Goal: Information Seeking & Learning: Learn about a topic

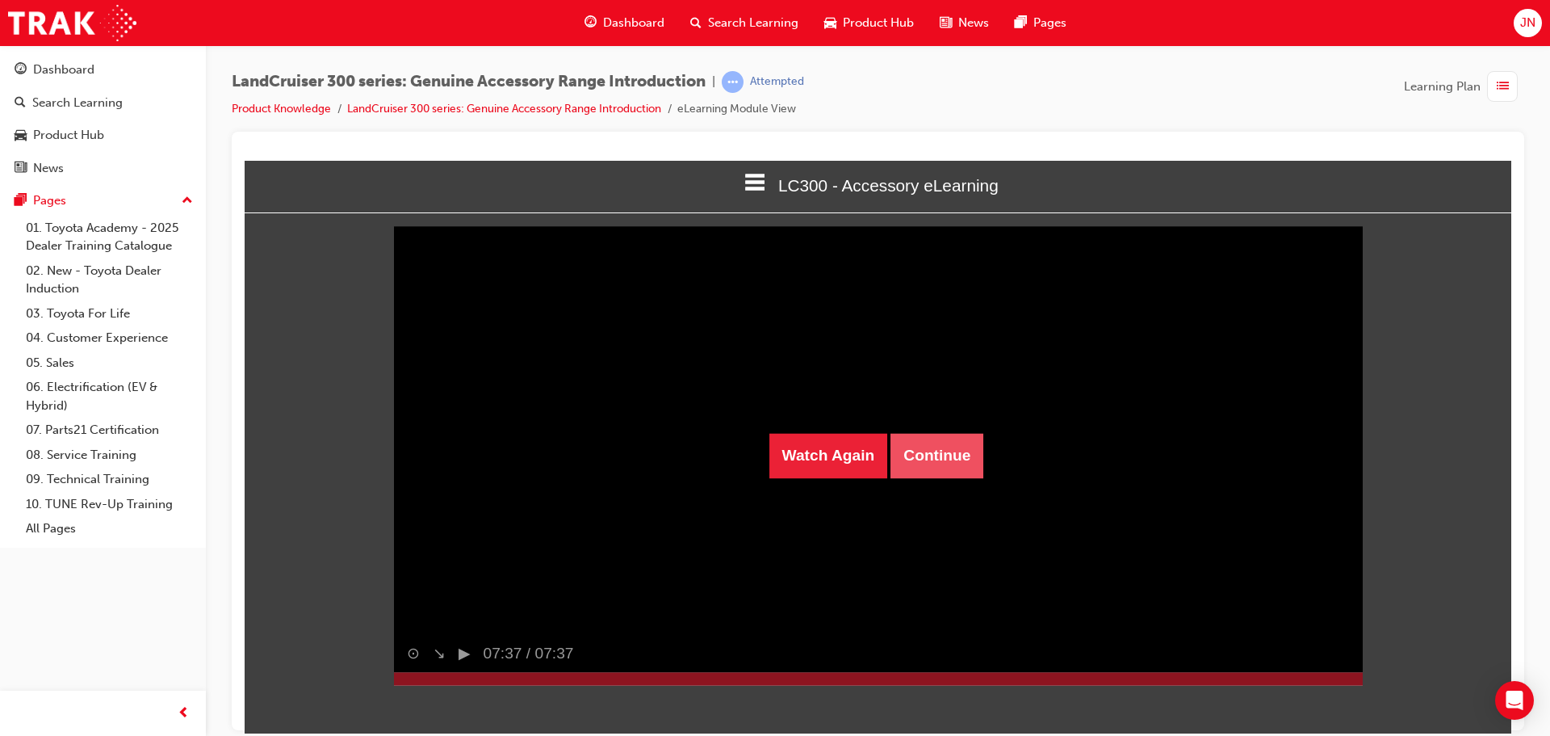
click at [951, 432] on button "Continue" at bounding box center [937, 454] width 93 height 45
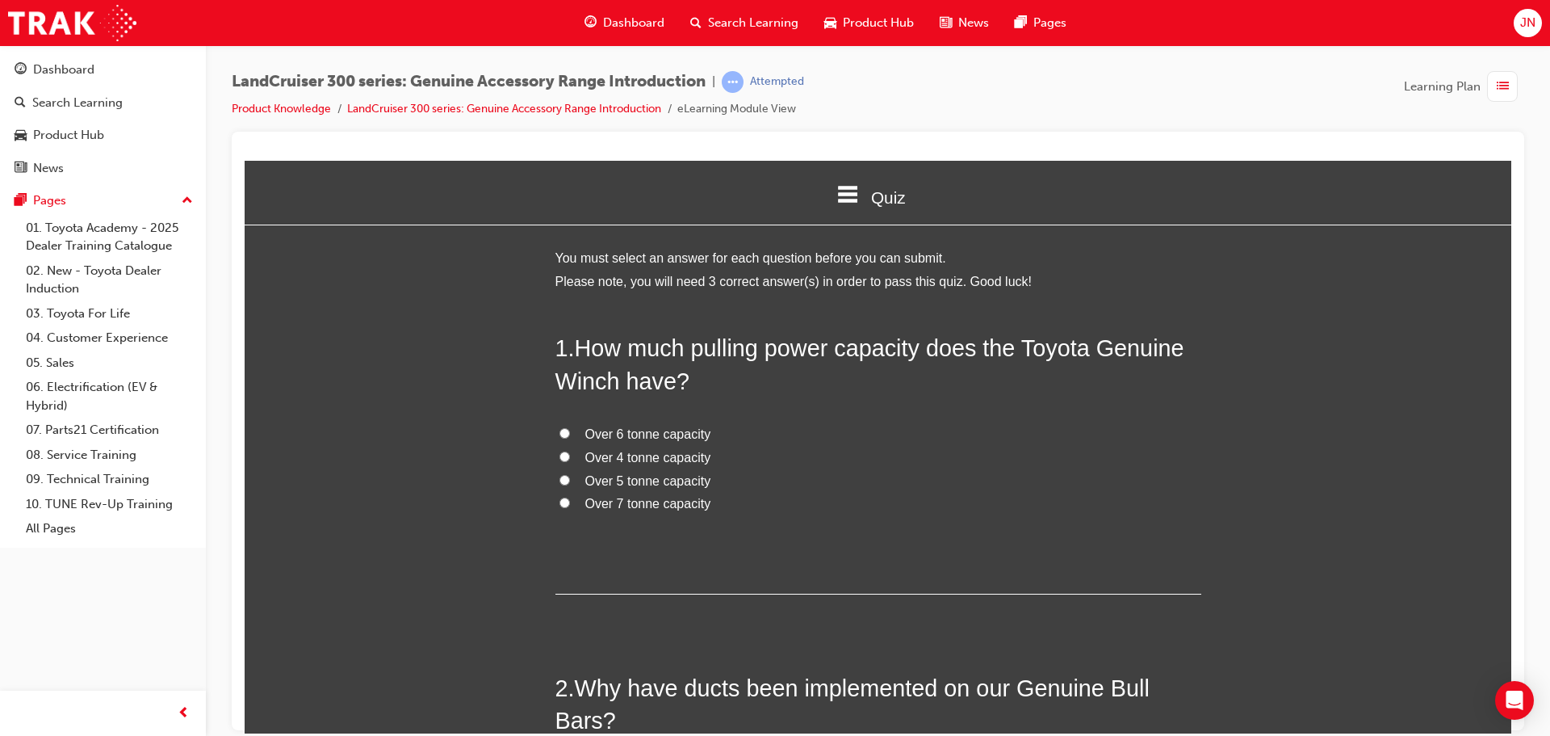
click at [675, 431] on span "Over 6 tonne capacity" at bounding box center [648, 433] width 126 height 14
click at [570, 431] on input "Over 6 tonne capacity" at bounding box center [565, 432] width 10 height 10
radio input "true"
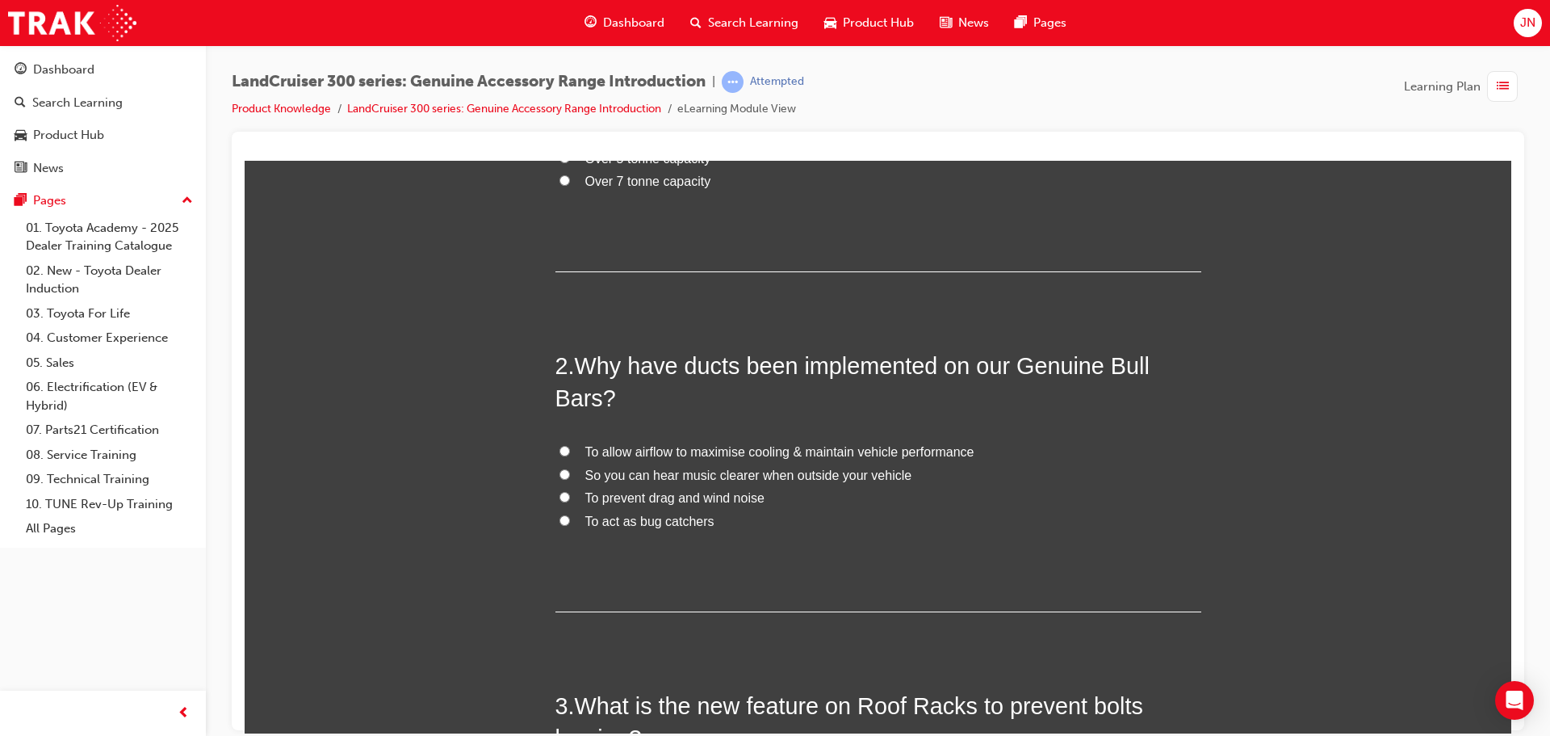
scroll to position [323, 0]
click at [692, 450] on span "To allow airflow to maximise cooling & maintain vehicle performance" at bounding box center [779, 450] width 389 height 14
click at [570, 450] on input "To allow airflow to maximise cooling & maintain vehicle performance" at bounding box center [565, 449] width 10 height 10
radio input "true"
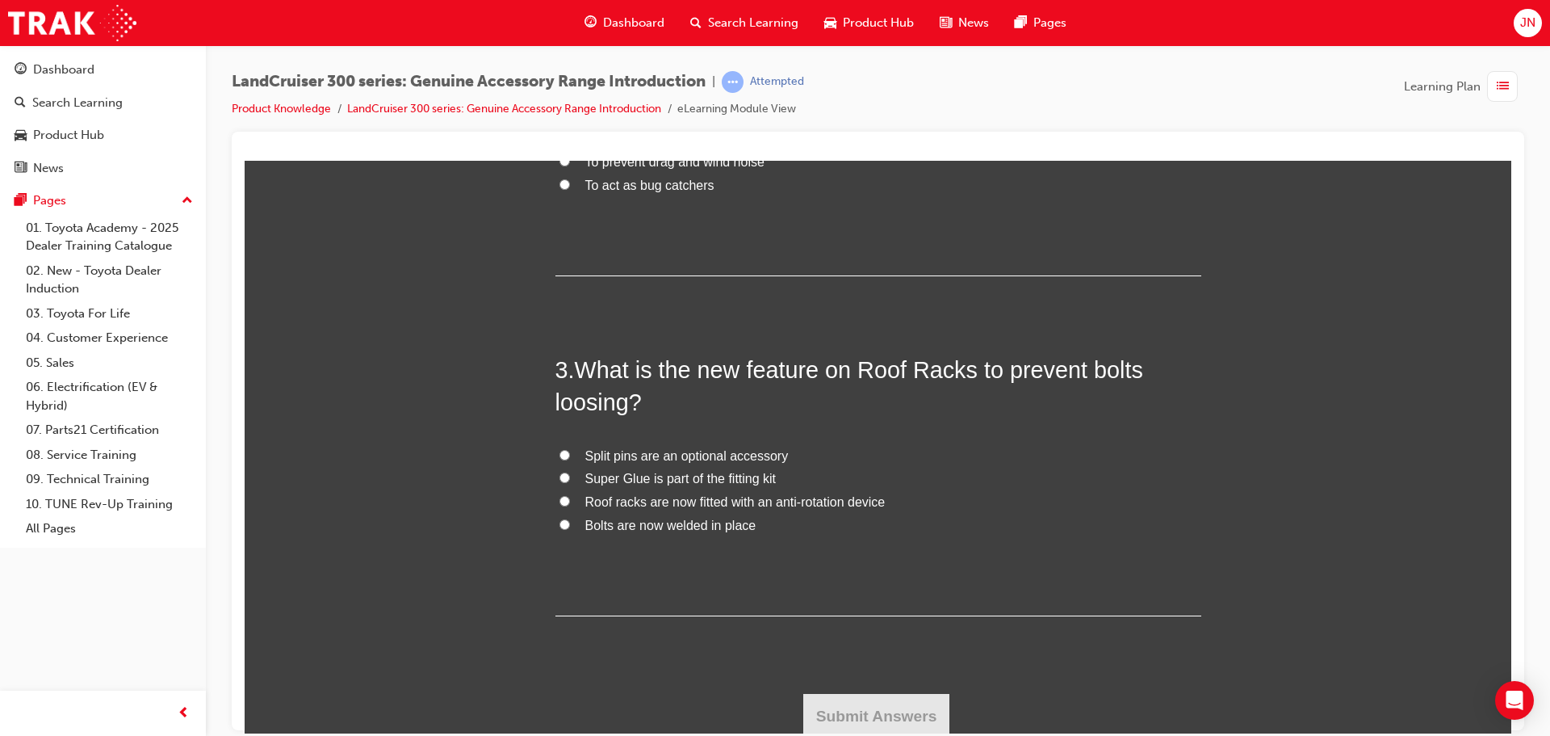
scroll to position [663, 0]
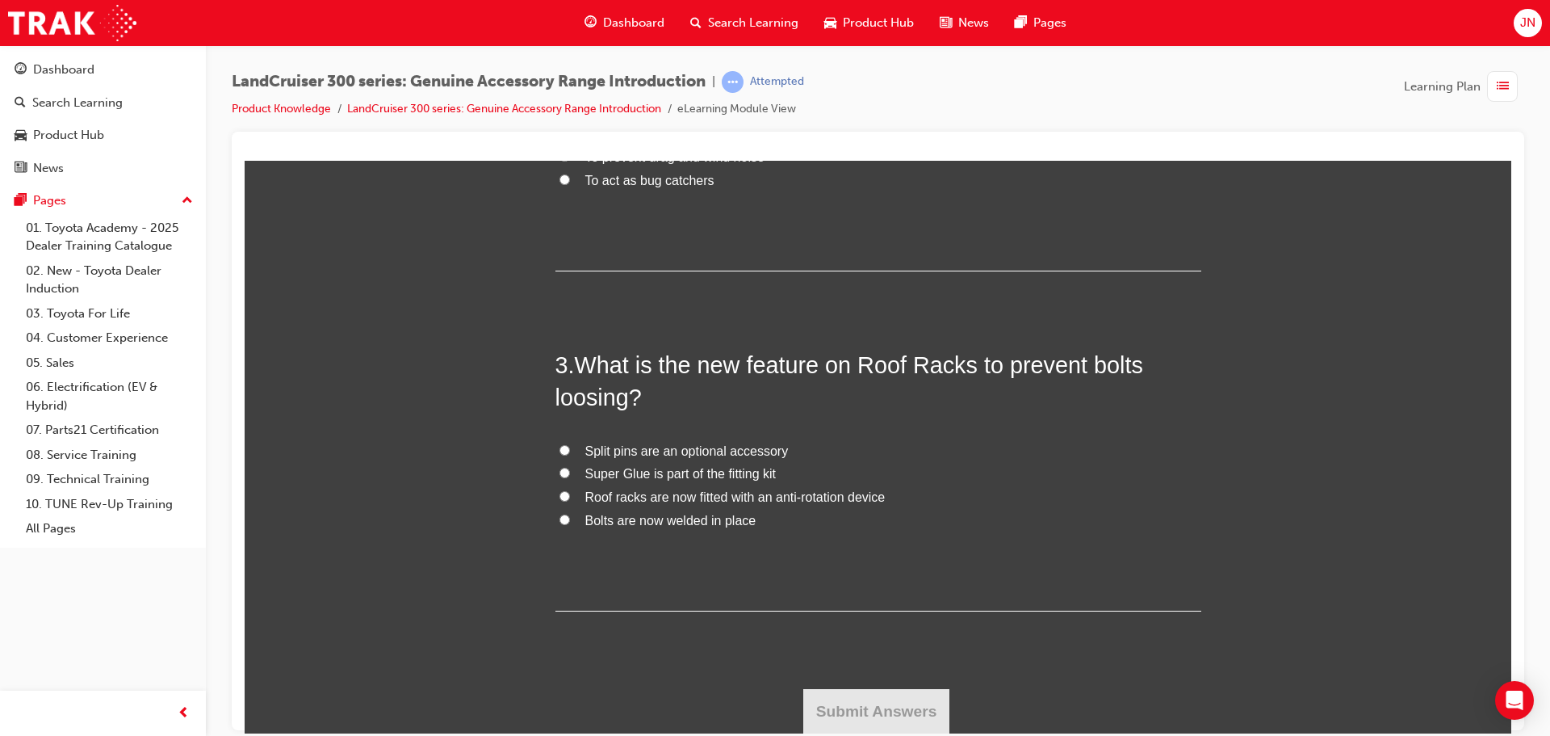
click at [702, 503] on span "Roof racks are now fitted with an anti-rotation device" at bounding box center [735, 496] width 300 height 14
click at [570, 501] on input "Roof racks are now fitted with an anti-rotation device" at bounding box center [565, 495] width 10 height 10
radio input "true"
click at [855, 708] on button "Submit Answers" at bounding box center [876, 710] width 147 height 45
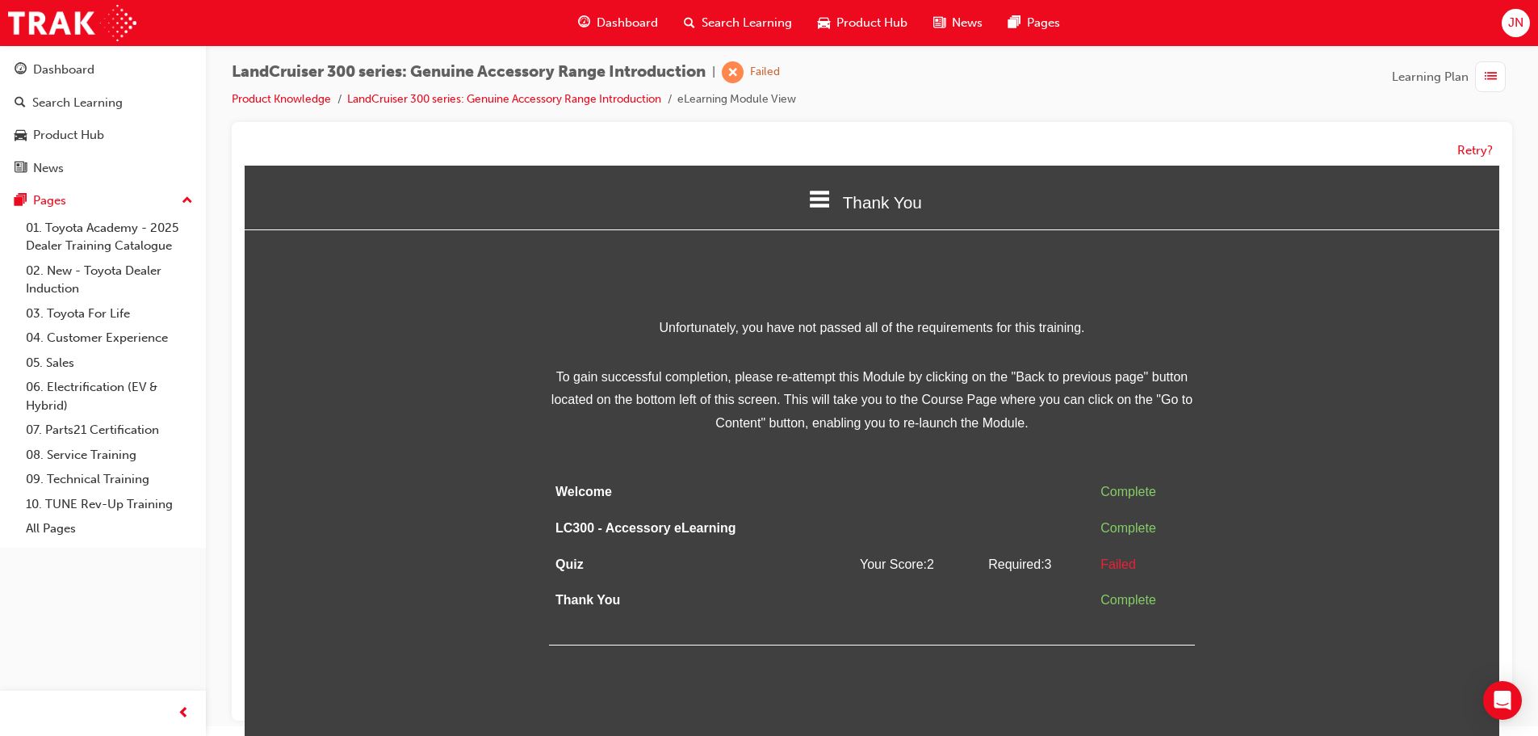
scroll to position [12, 0]
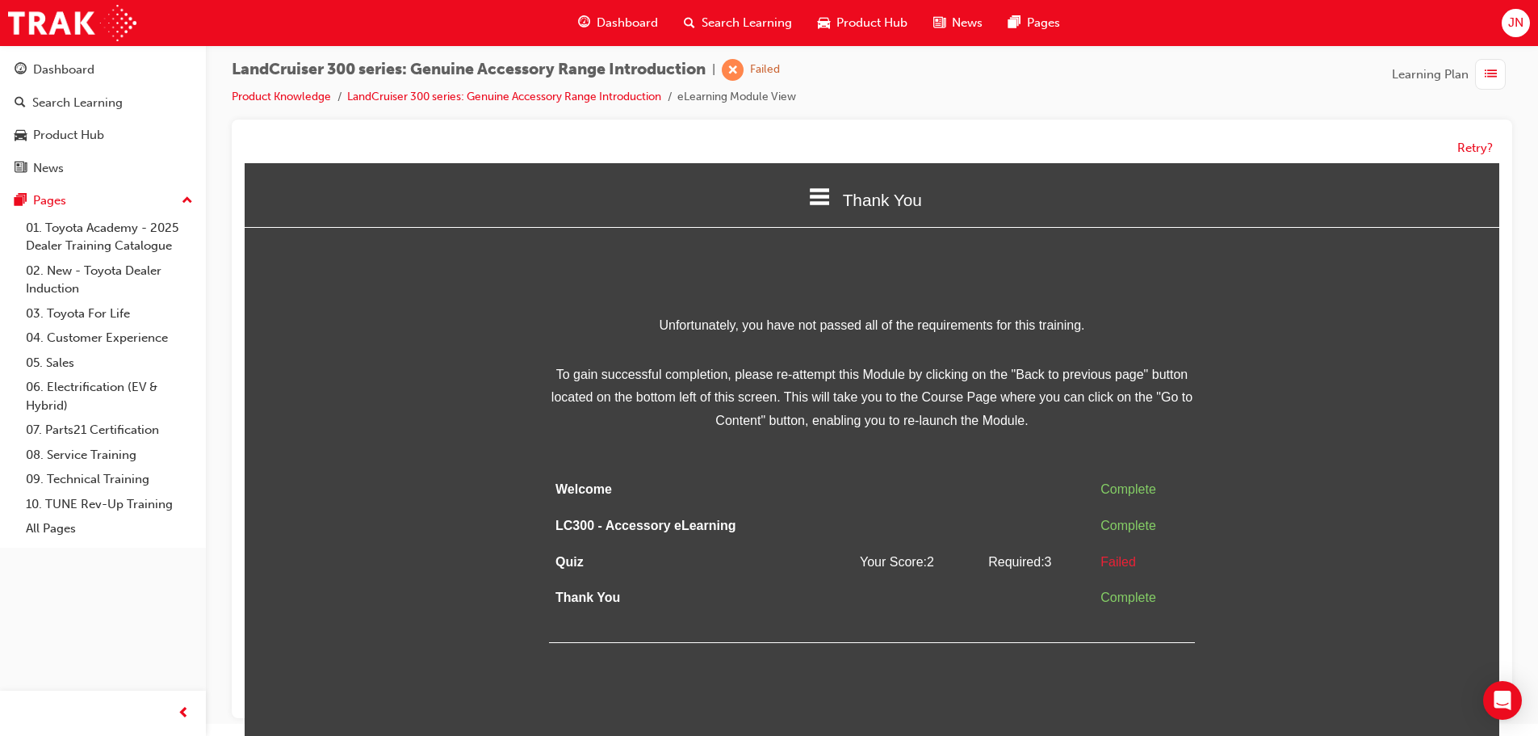
click at [879, 564] on span "Your Score: 2" at bounding box center [897, 562] width 74 height 14
click at [828, 194] on div "Thank You" at bounding box center [872, 199] width 1255 height 55
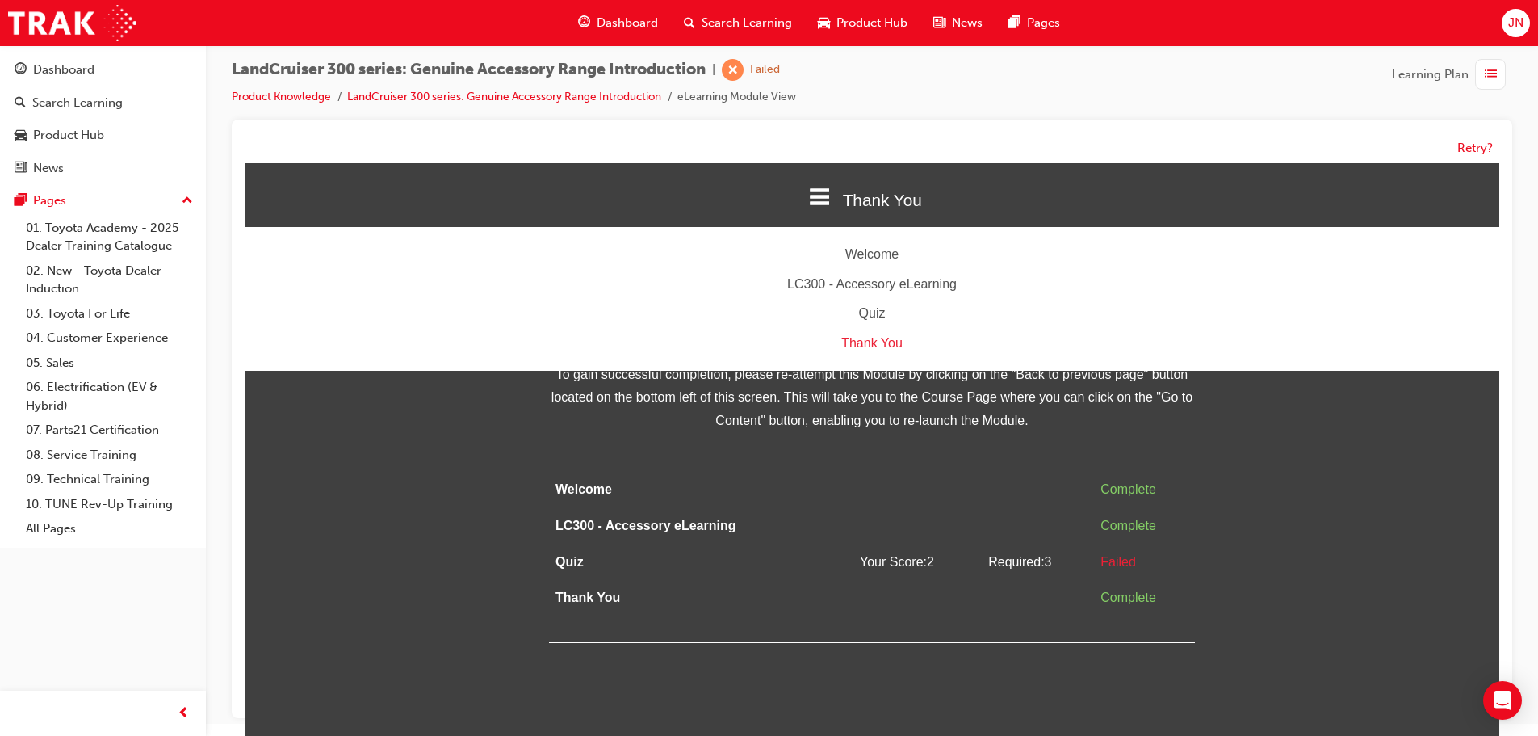
click at [1276, 192] on div "Thank You" at bounding box center [872, 199] width 1255 height 55
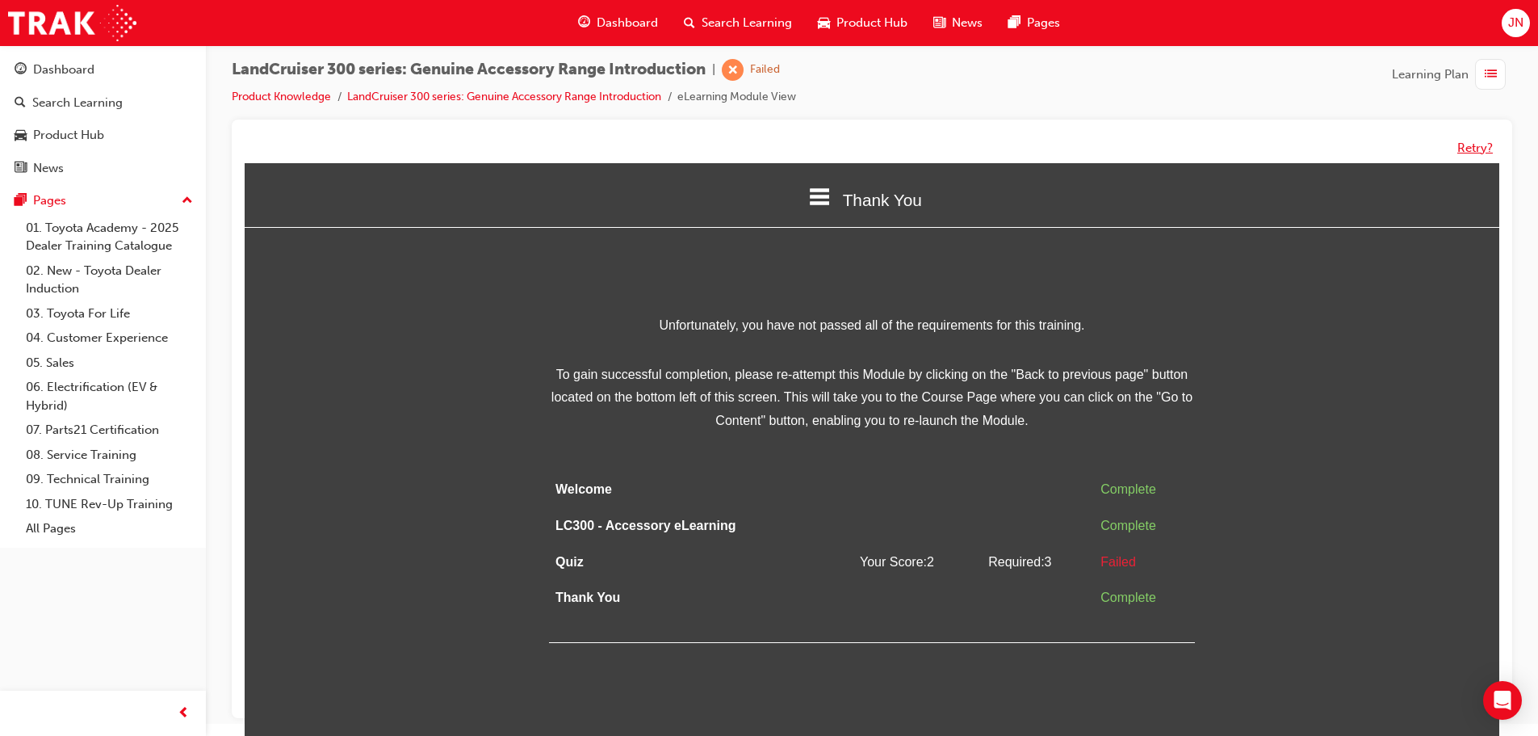
click at [1475, 142] on button "Retry?" at bounding box center [1475, 148] width 36 height 19
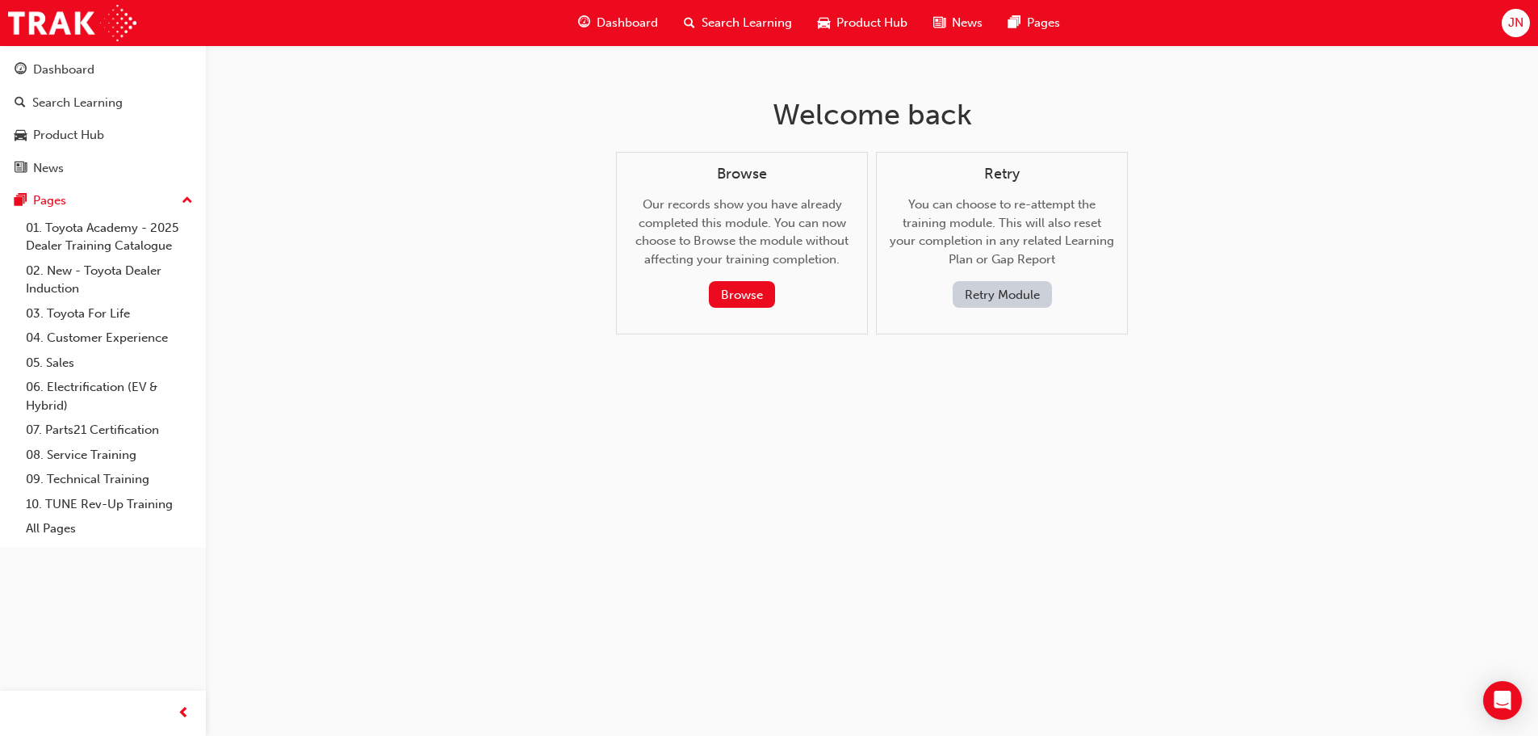
scroll to position [0, 0]
click at [988, 290] on button "Retry Module" at bounding box center [1007, 294] width 99 height 27
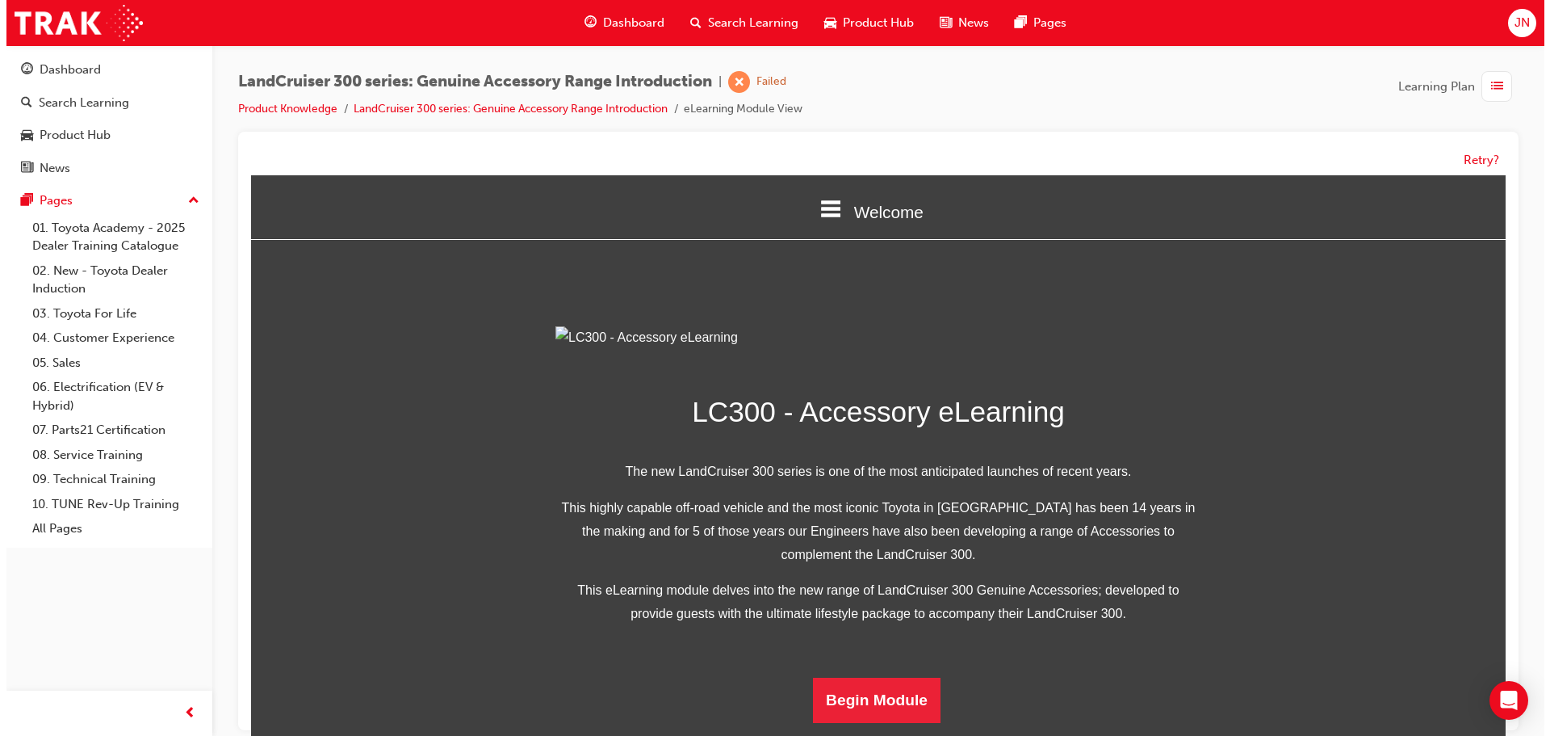
scroll to position [315, 0]
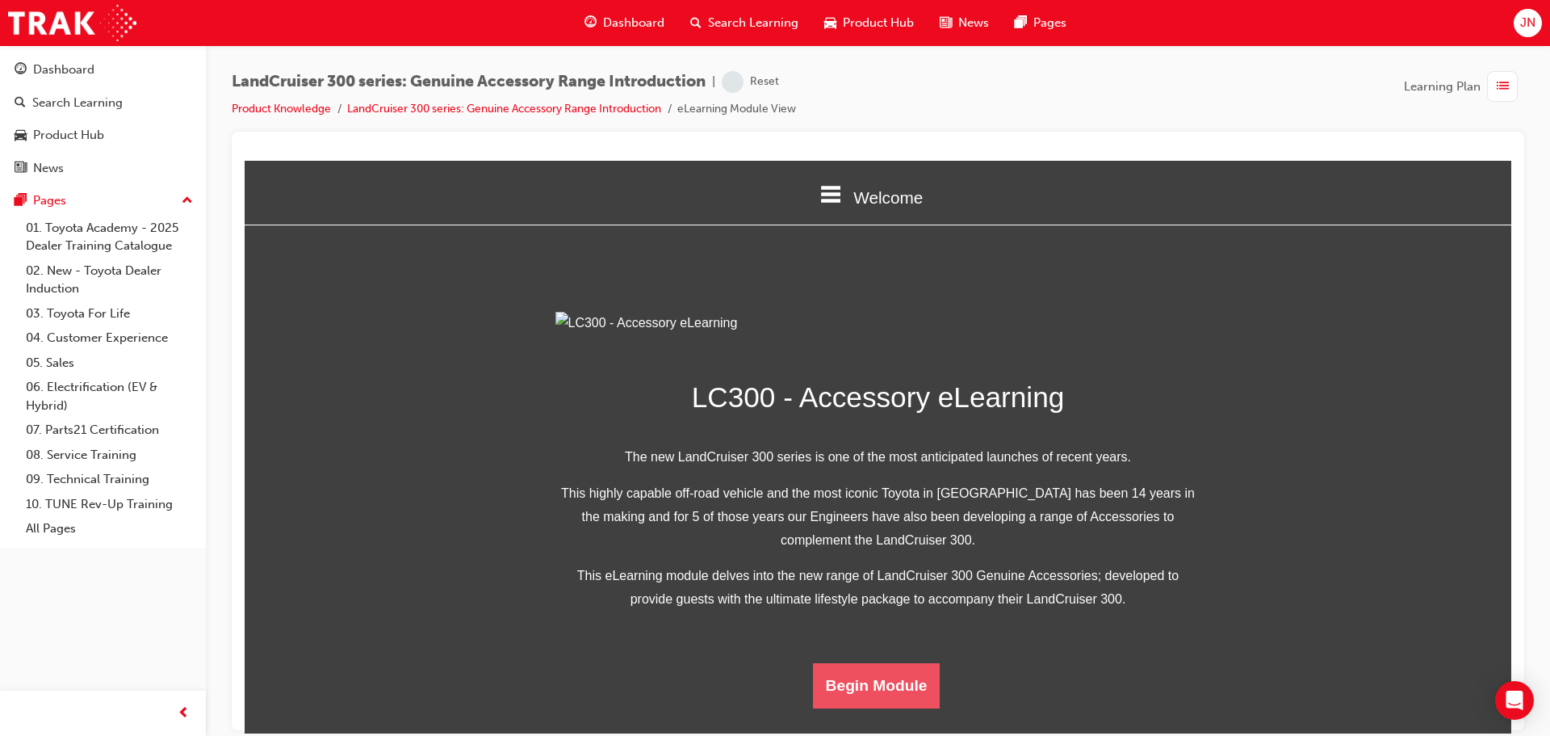
click at [865, 700] on button "Begin Module" at bounding box center [877, 684] width 128 height 45
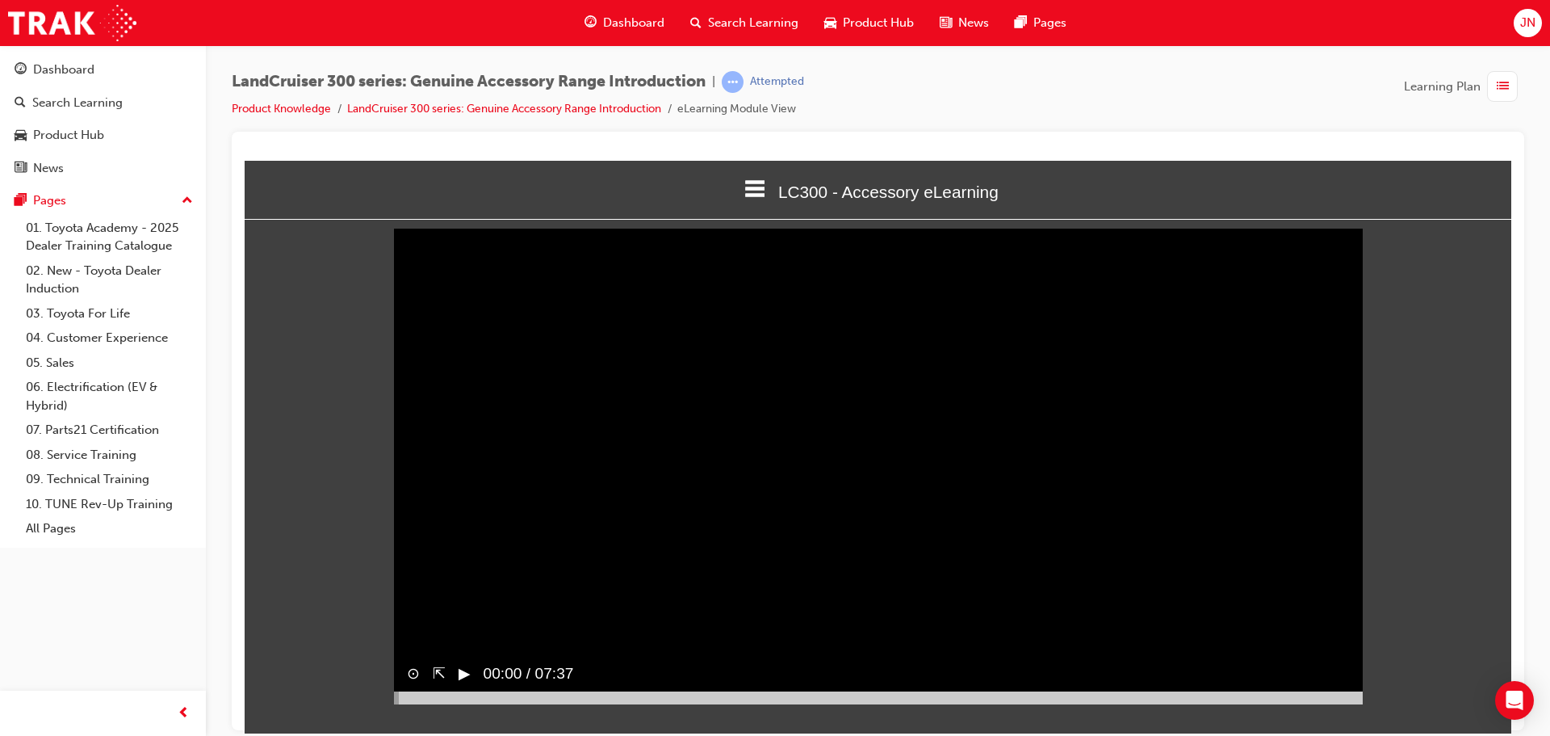
scroll to position [6, 0]
click at [460, 684] on button "▶︎" at bounding box center [465, 671] width 12 height 23
click at [1488, 83] on div "button" at bounding box center [1502, 86] width 31 height 31
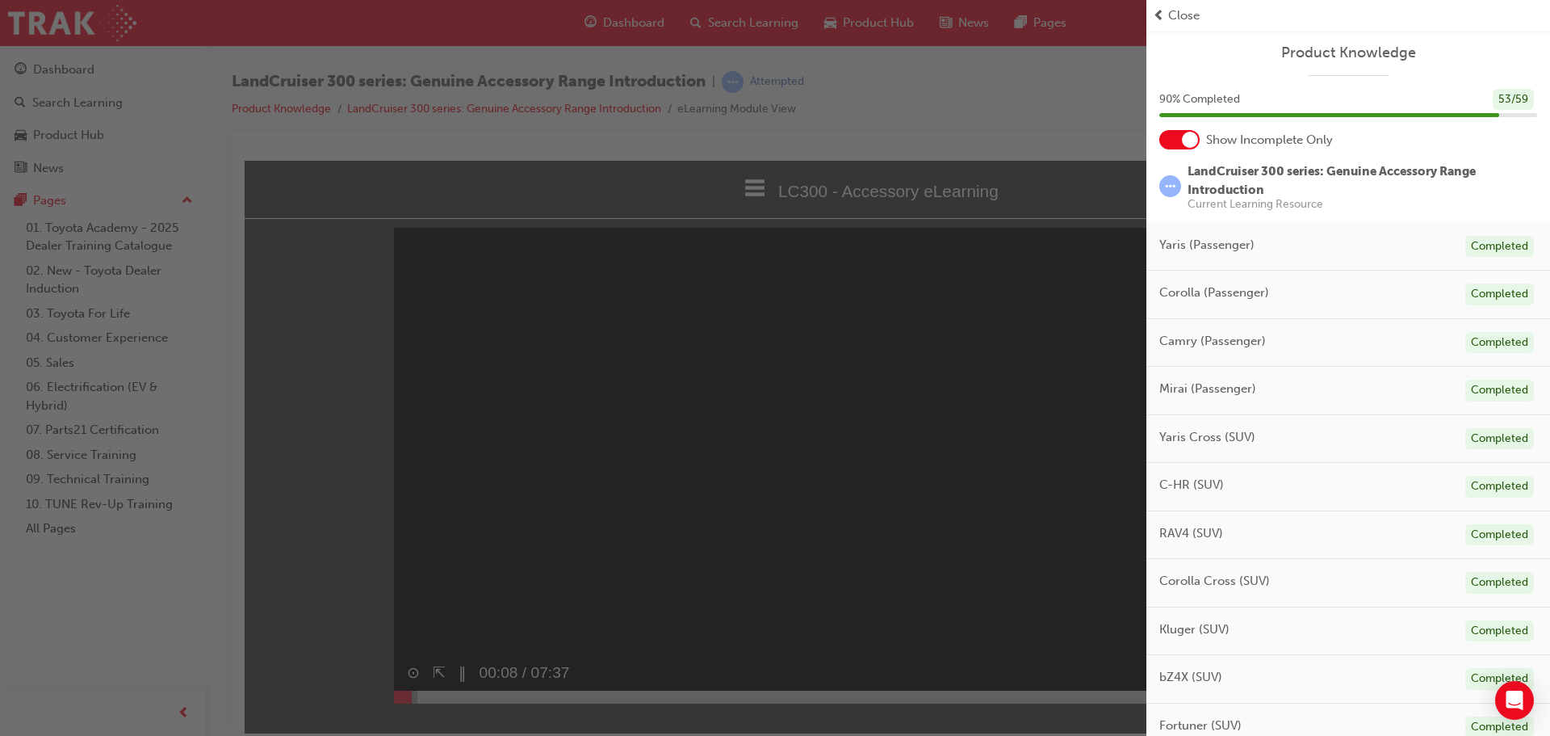
click at [1171, 10] on span "Close" at bounding box center [1183, 15] width 31 height 19
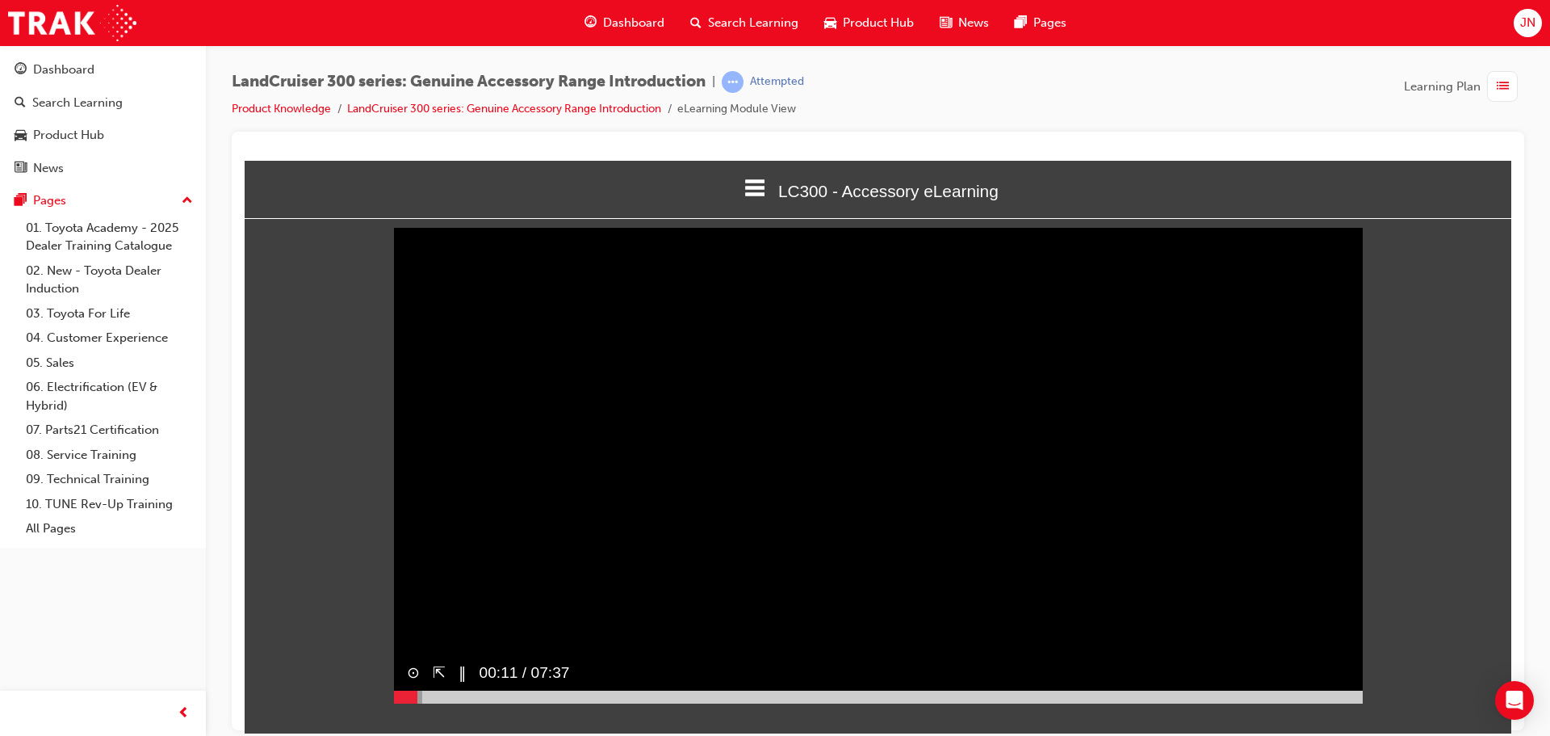
click at [482, 702] on div at bounding box center [878, 696] width 969 height 13
click at [710, 702] on div at bounding box center [878, 696] width 969 height 13
click at [460, 684] on button "▶︎" at bounding box center [465, 671] width 12 height 23
click at [739, 702] on div at bounding box center [878, 696] width 969 height 13
click at [764, 702] on div at bounding box center [878, 696] width 969 height 13
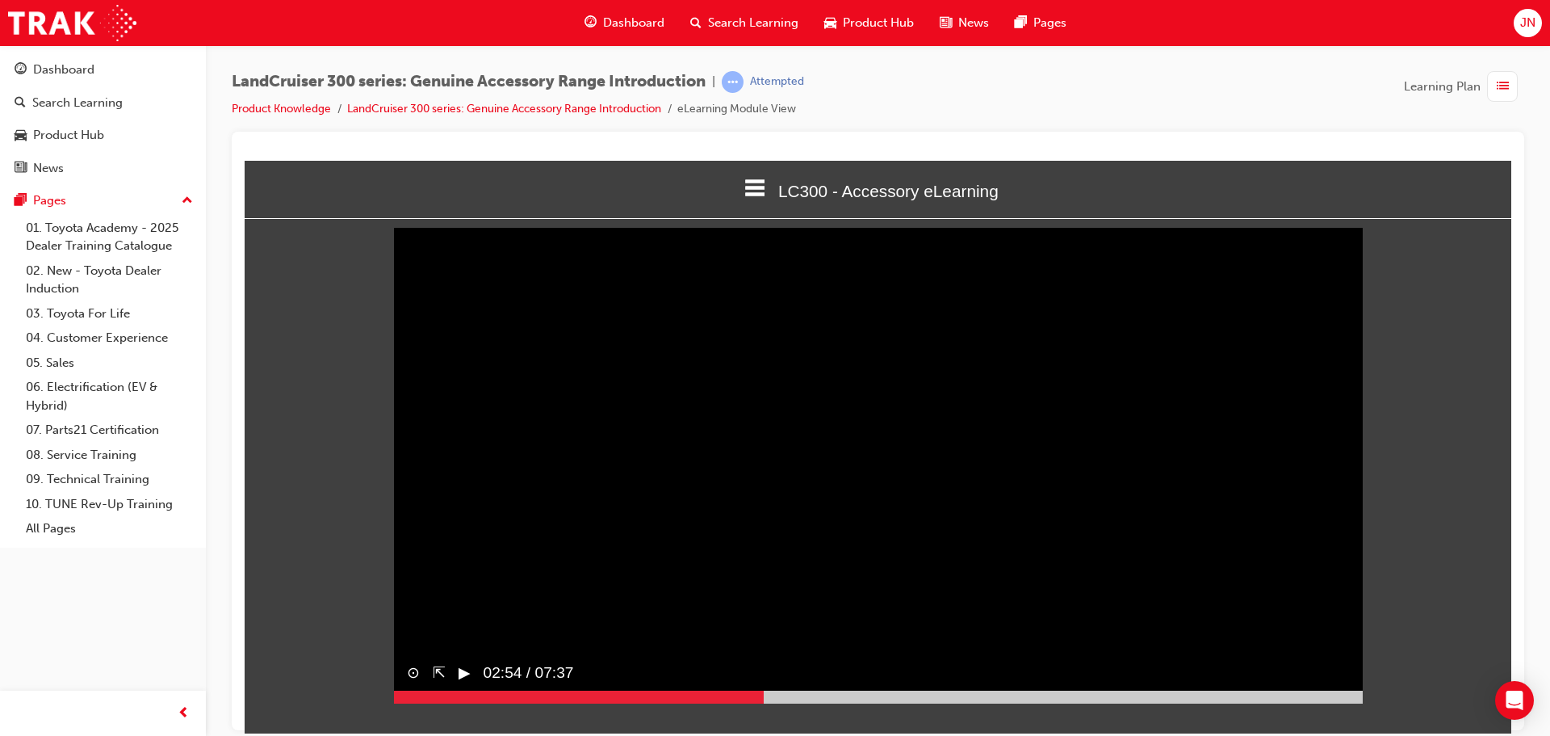
click at [775, 702] on div at bounding box center [878, 696] width 969 height 13
click at [795, 702] on div at bounding box center [878, 696] width 969 height 13
click at [816, 702] on div at bounding box center [878, 696] width 969 height 13
click at [462, 684] on button "▶︎" at bounding box center [465, 671] width 12 height 23
click at [860, 702] on div at bounding box center [878, 696] width 969 height 13
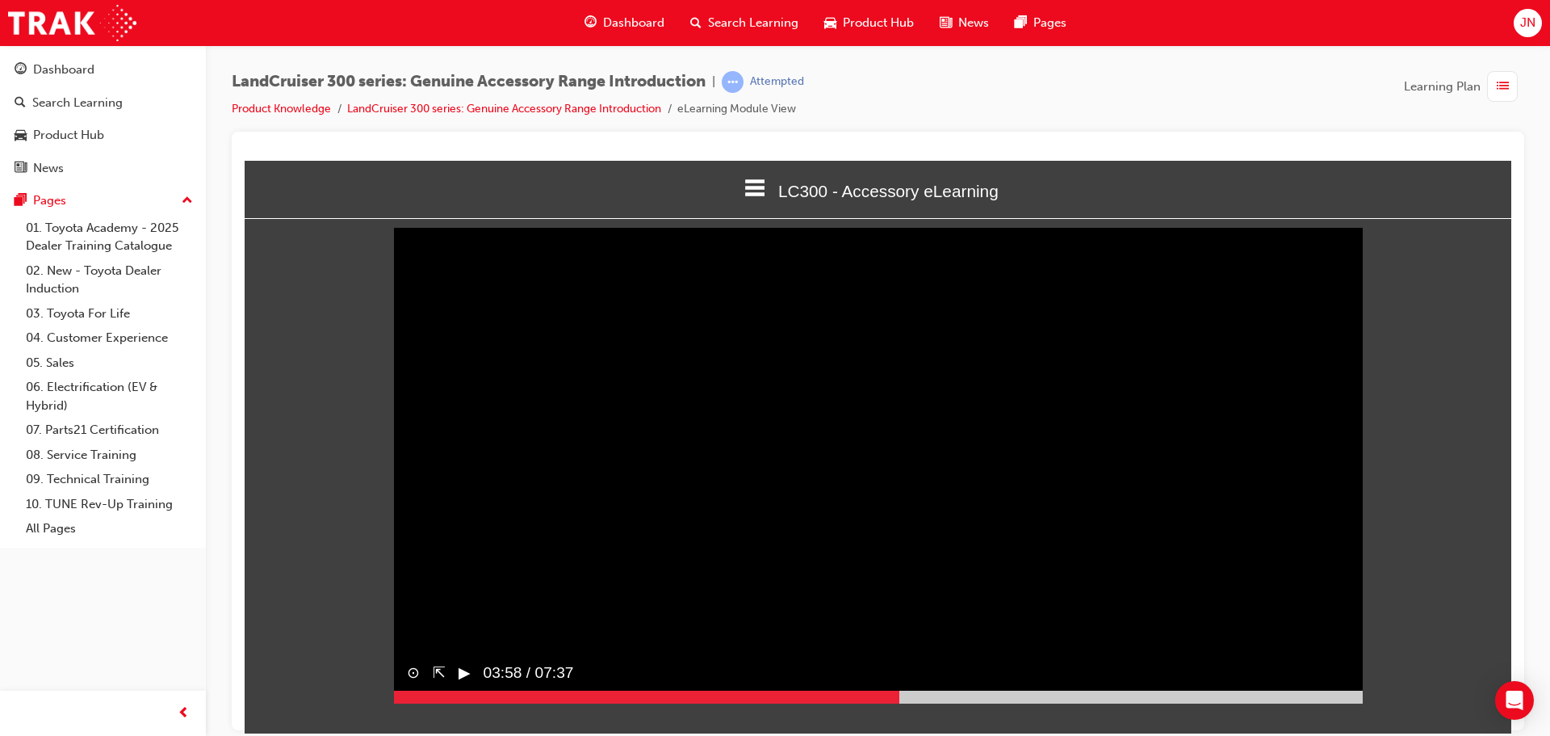
click at [900, 702] on div at bounding box center [878, 696] width 969 height 13
click at [463, 684] on button "▶︎" at bounding box center [465, 671] width 12 height 23
click at [946, 702] on div at bounding box center [878, 696] width 969 height 13
click at [983, 702] on div at bounding box center [878, 696] width 969 height 13
click at [463, 684] on button "▶︎" at bounding box center [465, 671] width 12 height 23
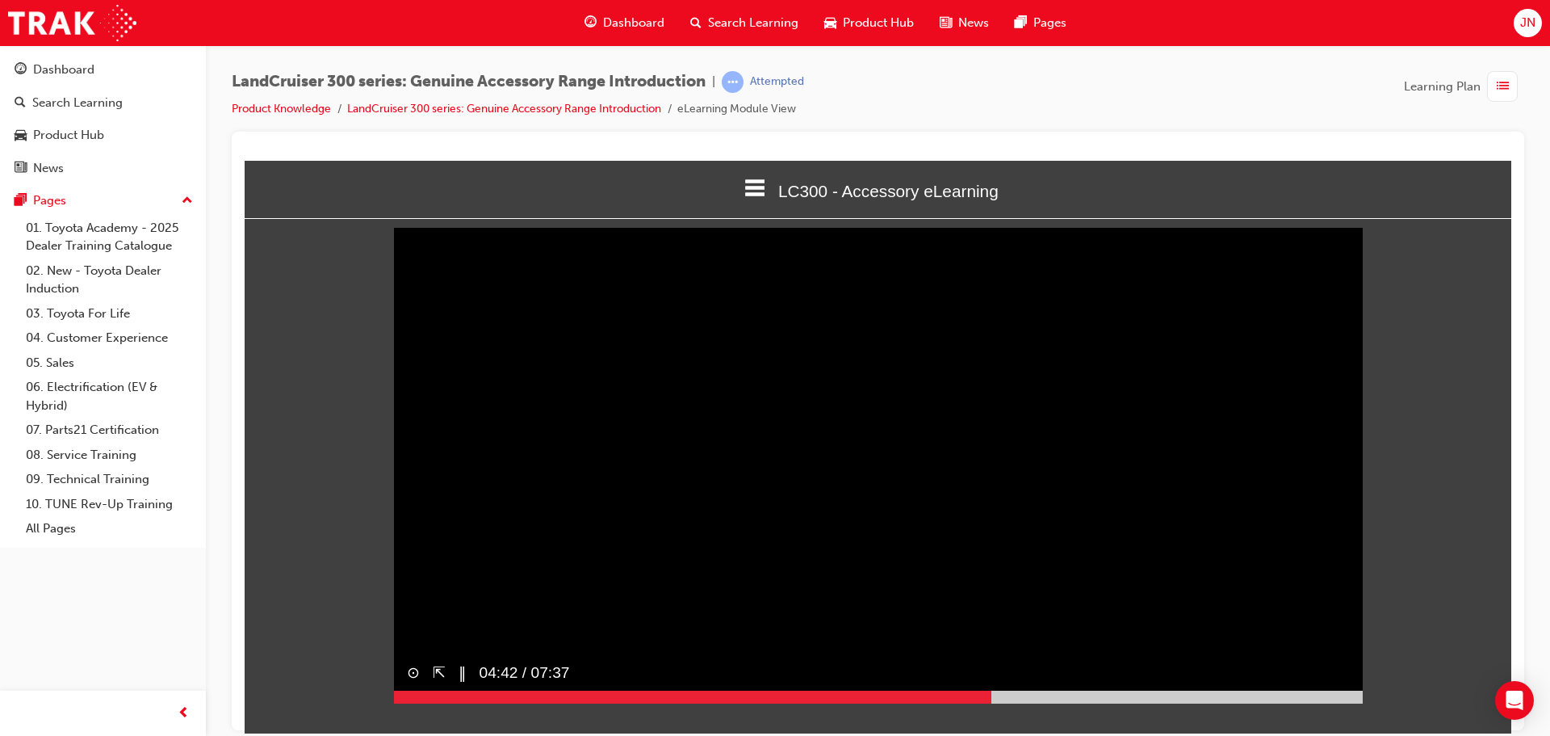
click at [1007, 702] on div at bounding box center [878, 696] width 969 height 13
drag, startPoint x: 1020, startPoint y: 722, endPoint x: 1058, endPoint y: 719, distance: 38.1
click at [1058, 702] on div at bounding box center [878, 696] width 969 height 13
click at [968, 702] on div at bounding box center [726, 696] width 664 height 13
click at [989, 702] on div at bounding box center [878, 696] width 969 height 13
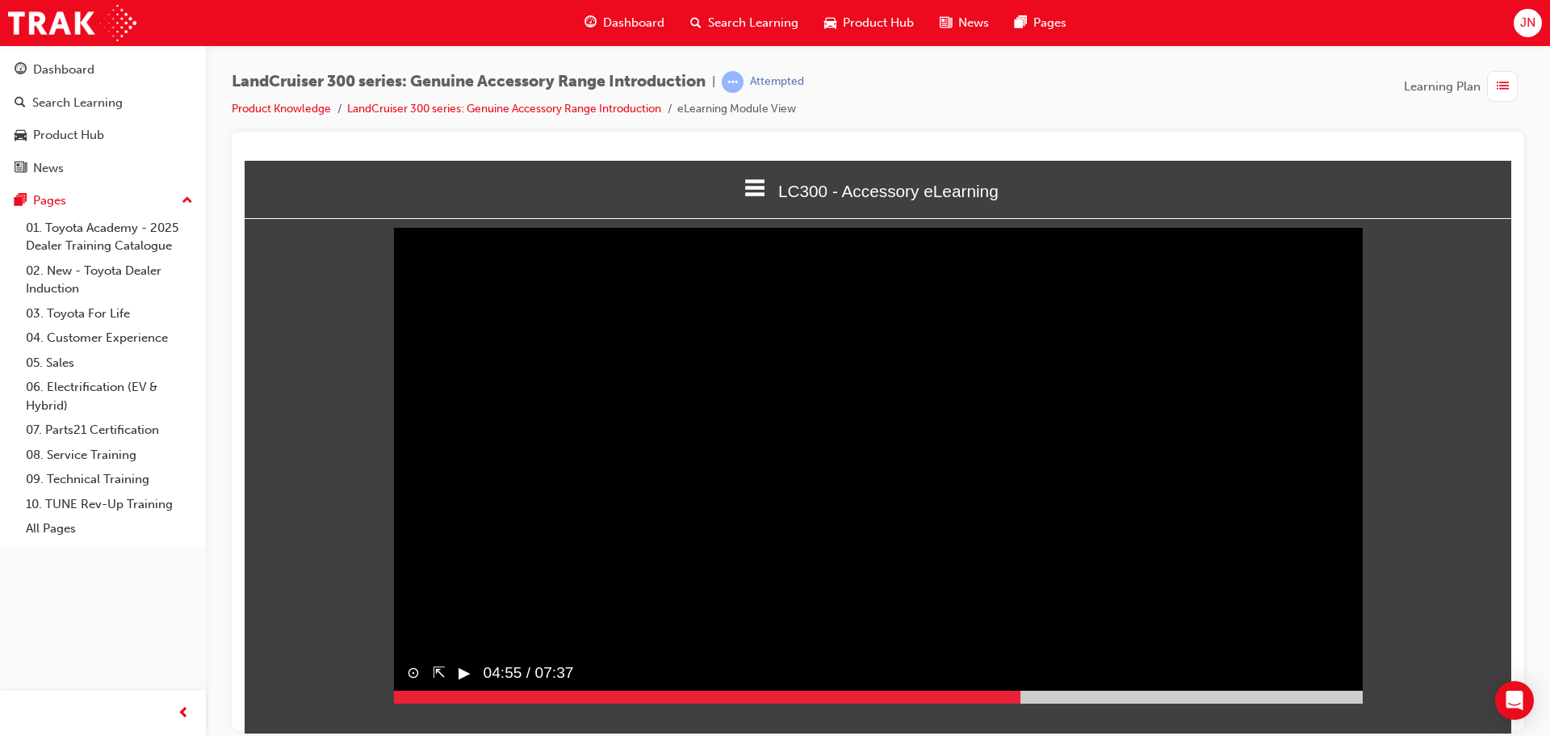
click at [1021, 702] on div at bounding box center [878, 696] width 969 height 13
click at [1131, 702] on div at bounding box center [878, 696] width 969 height 13
drag, startPoint x: 475, startPoint y: 697, endPoint x: 563, endPoint y: 701, distance: 88.1
click at [475, 690] on span "05:48 / 07:37" at bounding box center [522, 672] width 103 height 36
click at [1148, 702] on div at bounding box center [878, 696] width 969 height 13
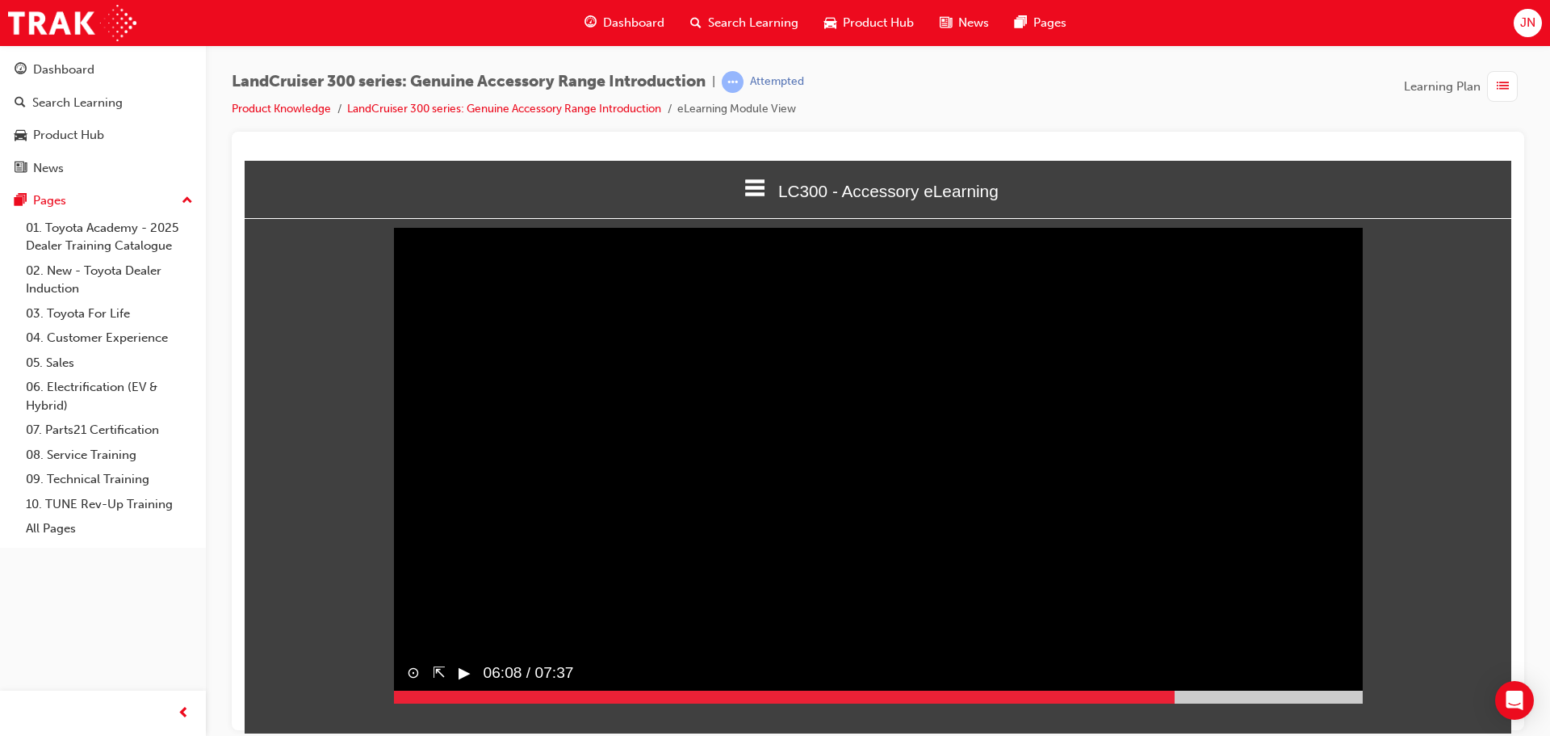
click at [1175, 702] on div at bounding box center [878, 696] width 969 height 13
click at [1189, 702] on div at bounding box center [878, 696] width 969 height 13
click at [471, 684] on button "▶︎" at bounding box center [465, 671] width 12 height 23
click at [1216, 702] on div at bounding box center [878, 696] width 969 height 13
click at [474, 690] on span "06:28 / 07:37" at bounding box center [522, 672] width 103 height 36
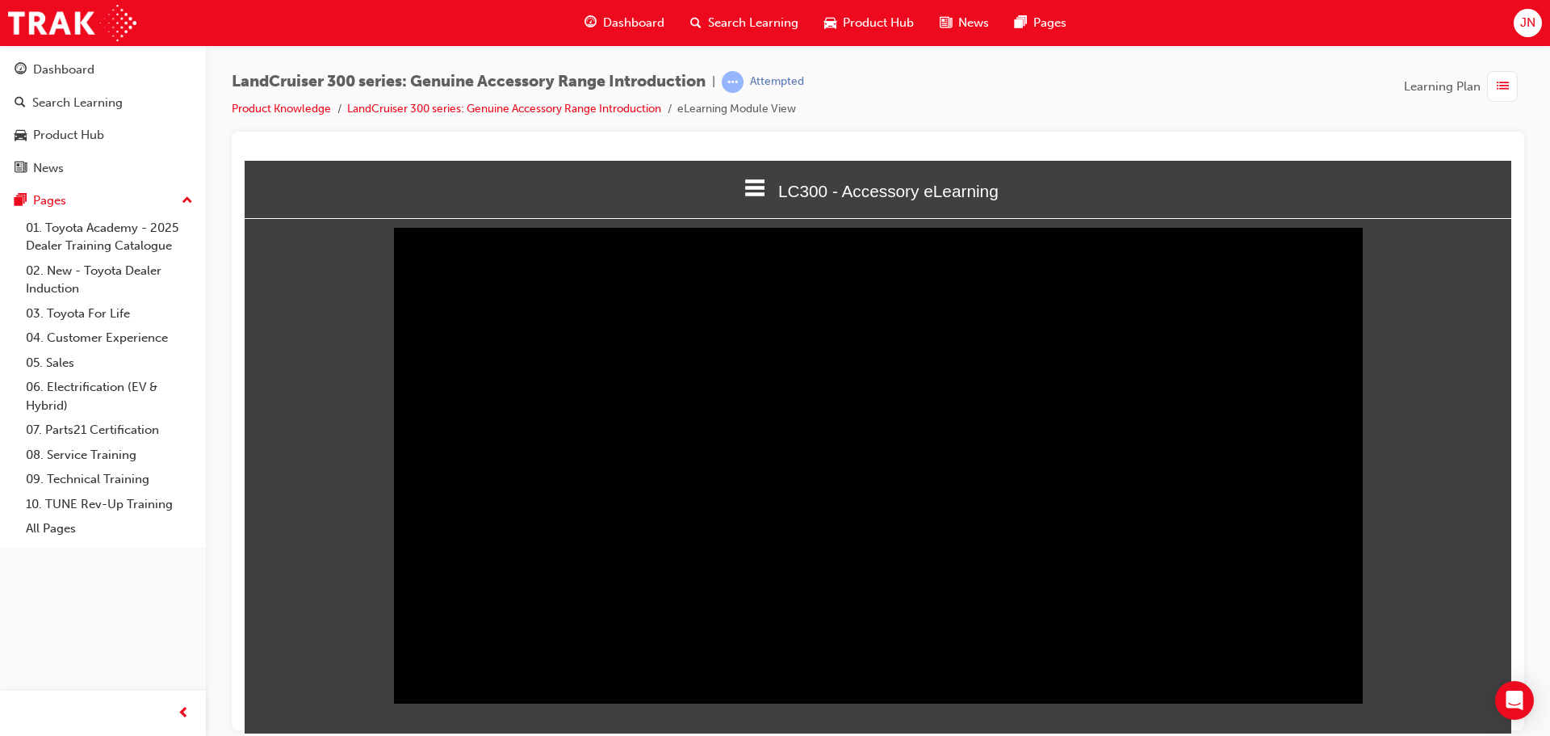
click at [1546, 520] on div "LandCruiser 300 series: Genuine Accessory Range Introduction | Attempted Produc…" at bounding box center [878, 370] width 1344 height 650
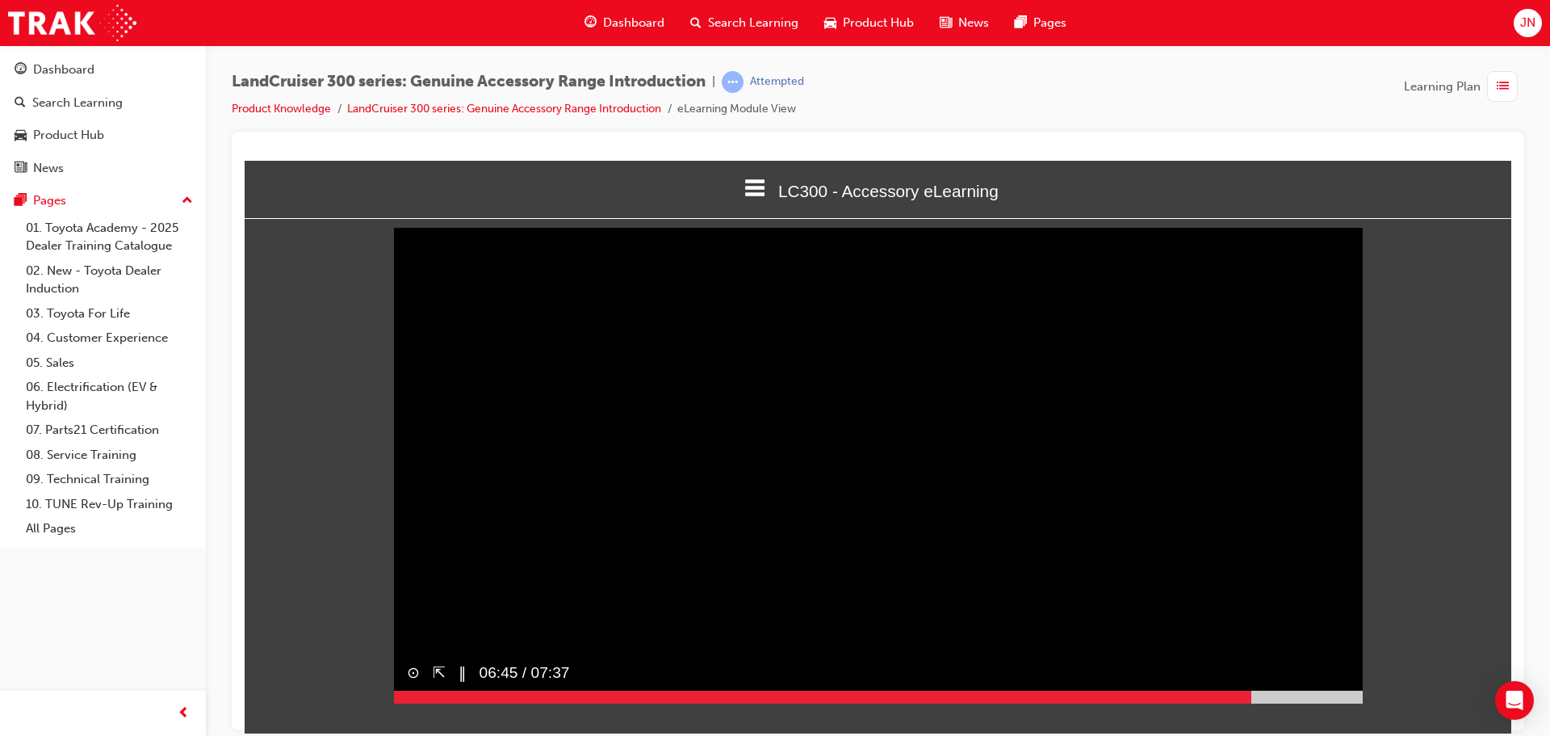
click at [1252, 702] on div at bounding box center [878, 696] width 969 height 13
click at [468, 684] on button "▶︎" at bounding box center [465, 671] width 12 height 23
click at [497, 702] on div at bounding box center [827, 696] width 866 height 13
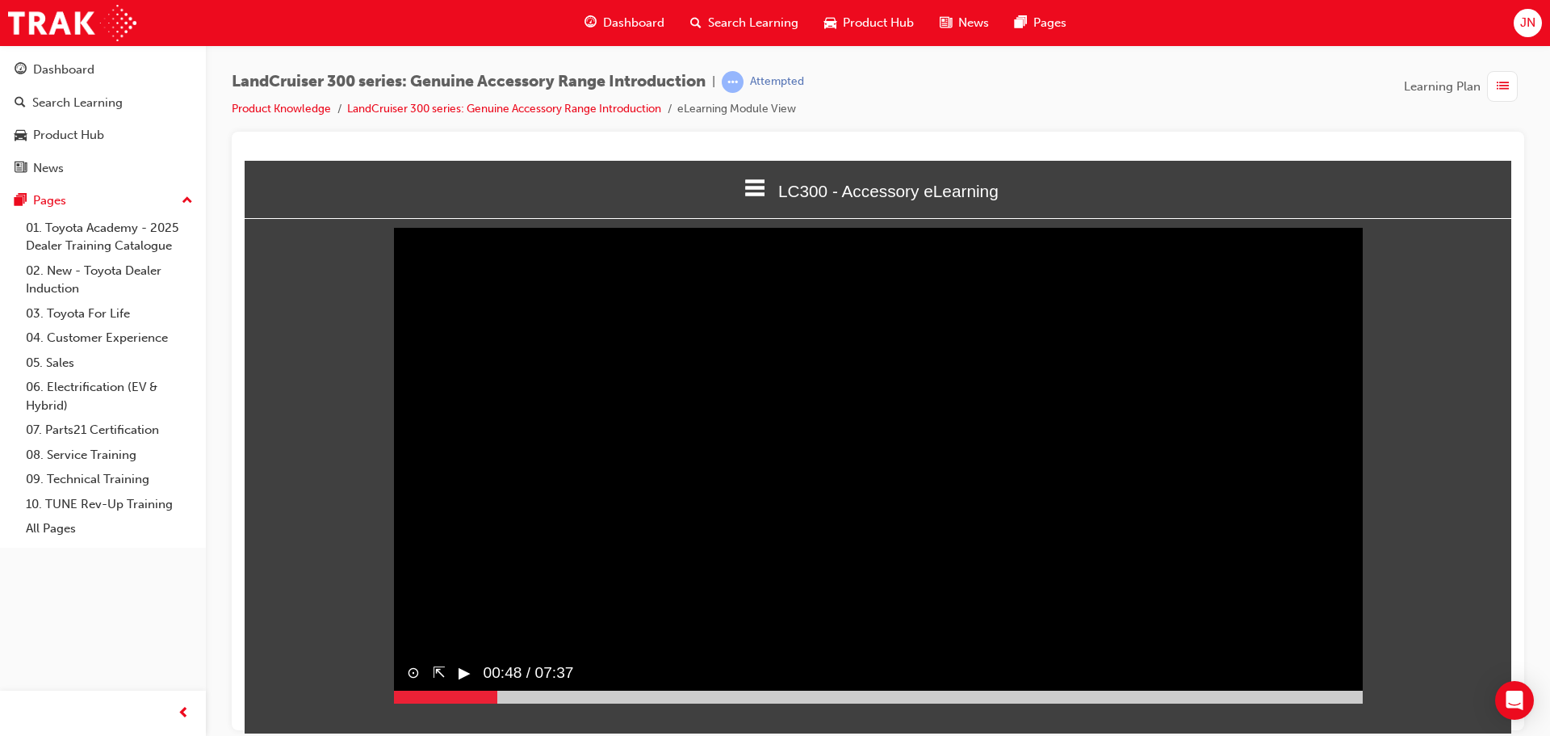
click at [476, 702] on div at bounding box center [446, 696] width 104 height 13
click at [465, 684] on button "▶︎" at bounding box center [465, 671] width 12 height 23
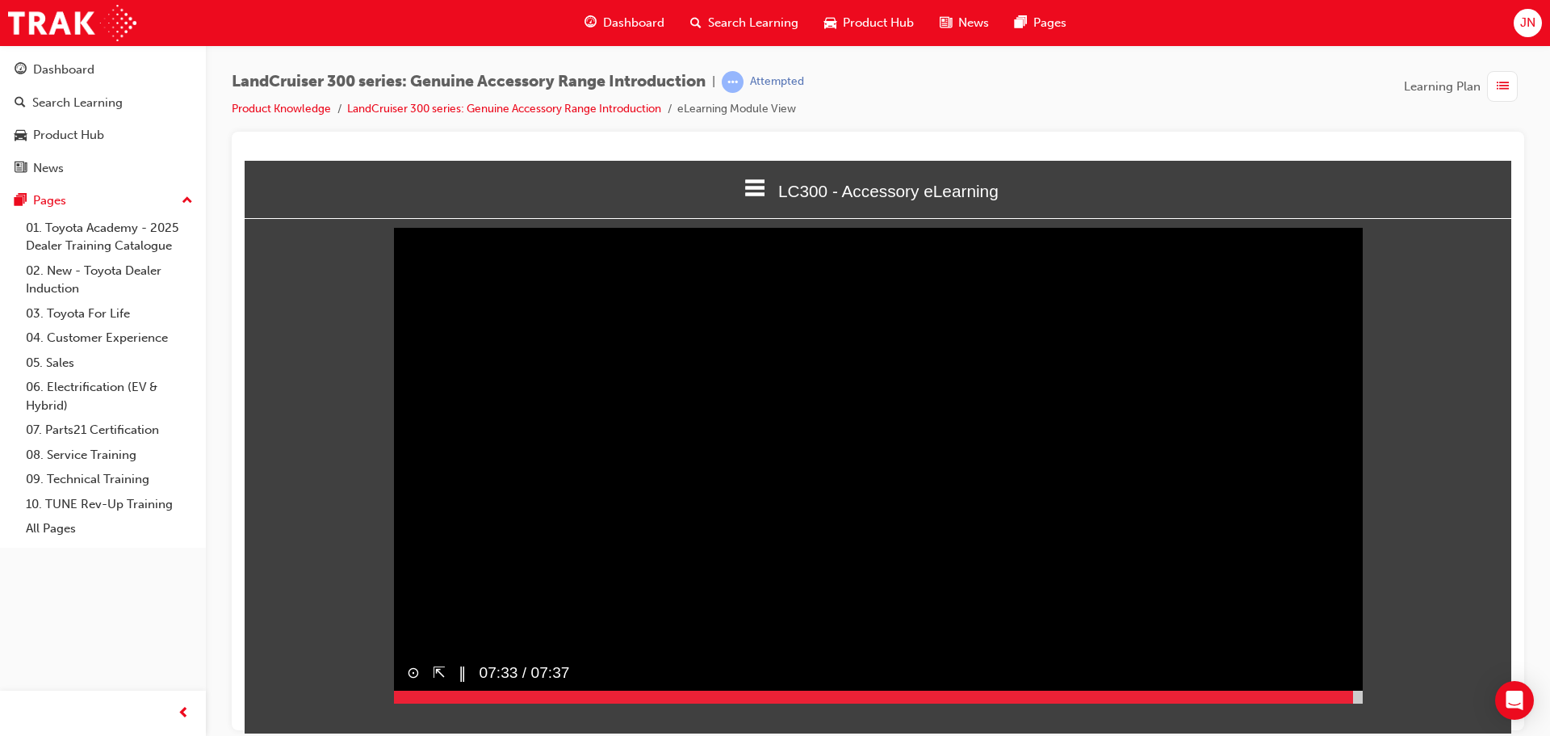
drag, startPoint x: 1336, startPoint y: 722, endPoint x: 1358, endPoint y: 727, distance: 22.3
click at [1356, 702] on div at bounding box center [878, 696] width 969 height 13
click at [460, 684] on button "▶︎" at bounding box center [465, 671] width 12 height 23
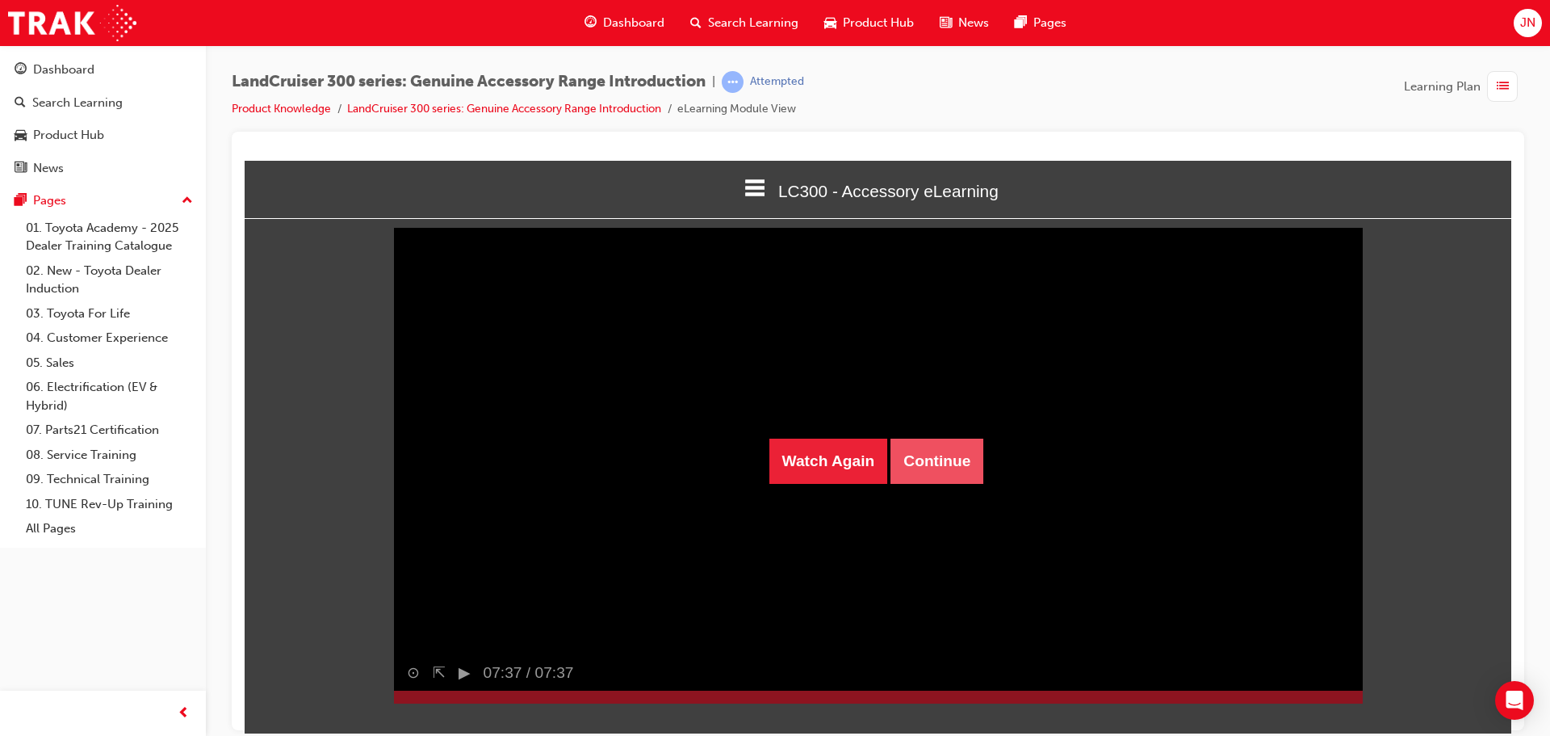
click at [907, 467] on button "Continue" at bounding box center [937, 460] width 93 height 45
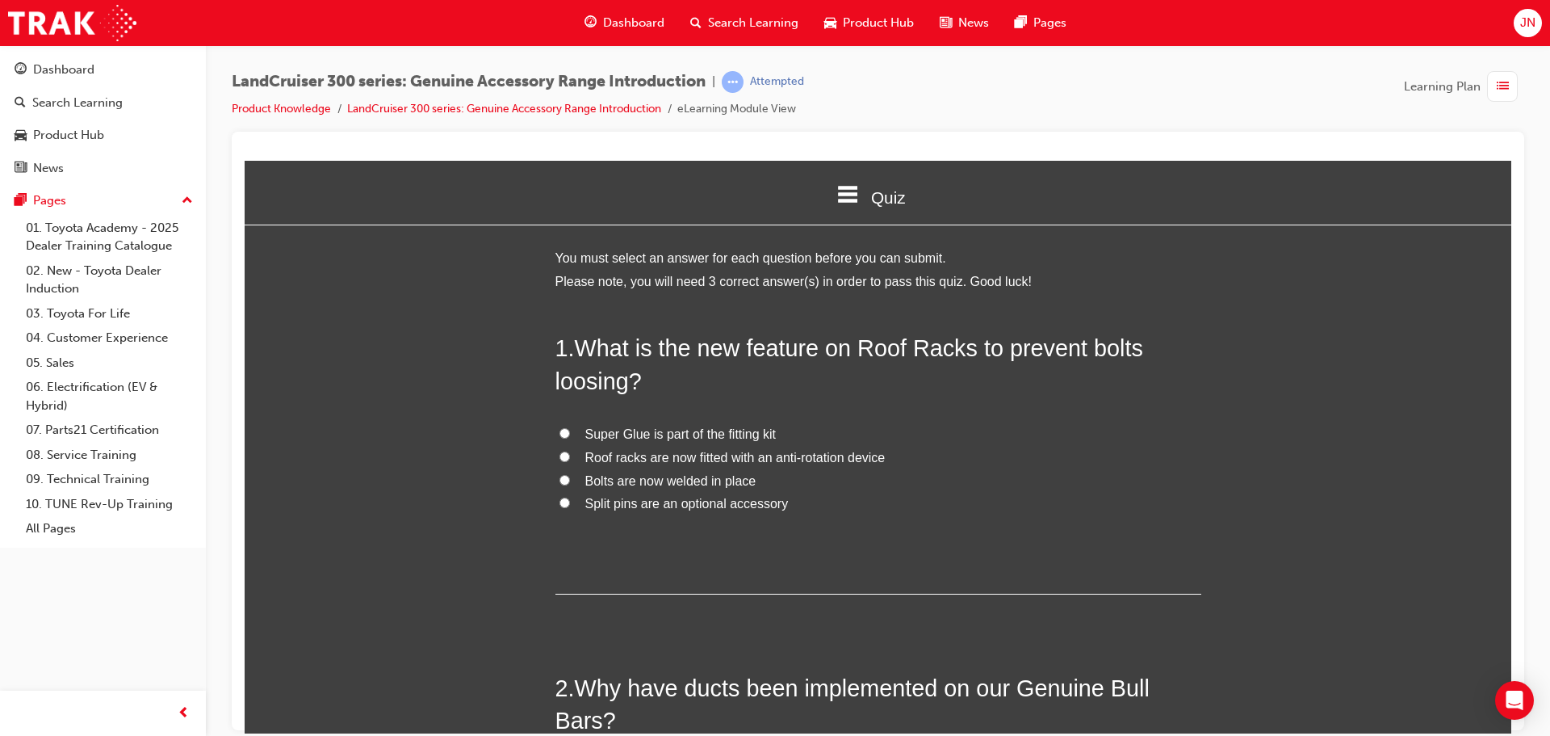
click at [657, 481] on span "Bolts are now welded in place" at bounding box center [670, 480] width 171 height 14
click at [570, 481] on input "Bolts are now welded in place" at bounding box center [565, 479] width 10 height 10
radio input "true"
click at [673, 496] on span "Split pins are an optional accessory" at bounding box center [686, 503] width 203 height 14
click at [570, 497] on input "Split pins are an optional accessory" at bounding box center [565, 502] width 10 height 10
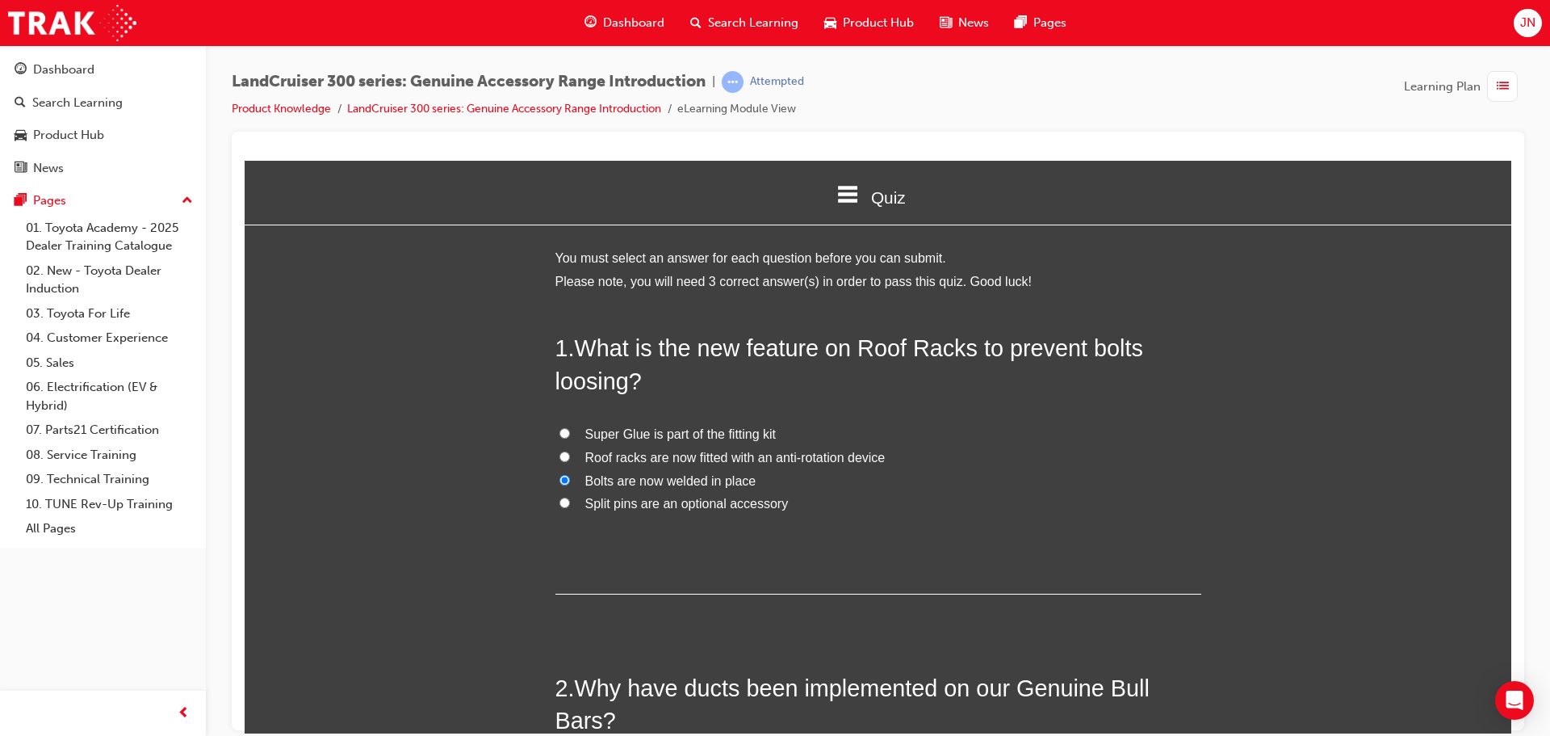
radio input "true"
click at [858, 182] on div "Quiz" at bounding box center [878, 196] width 1267 height 55
click at [845, 191] on icon at bounding box center [848, 193] width 21 height 17
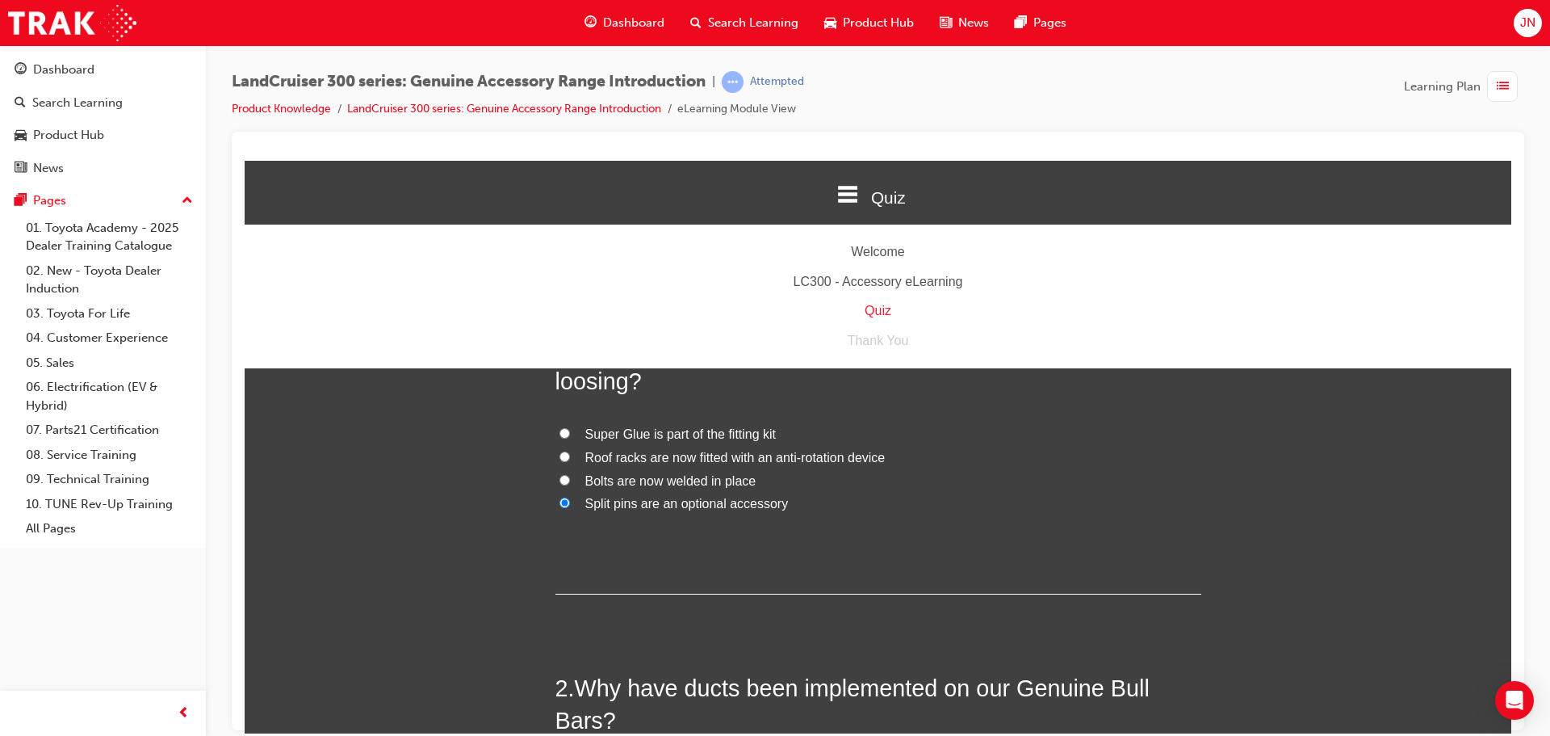
click at [887, 283] on div "LC300 - Accessory eLearning" at bounding box center [878, 281] width 1267 height 23
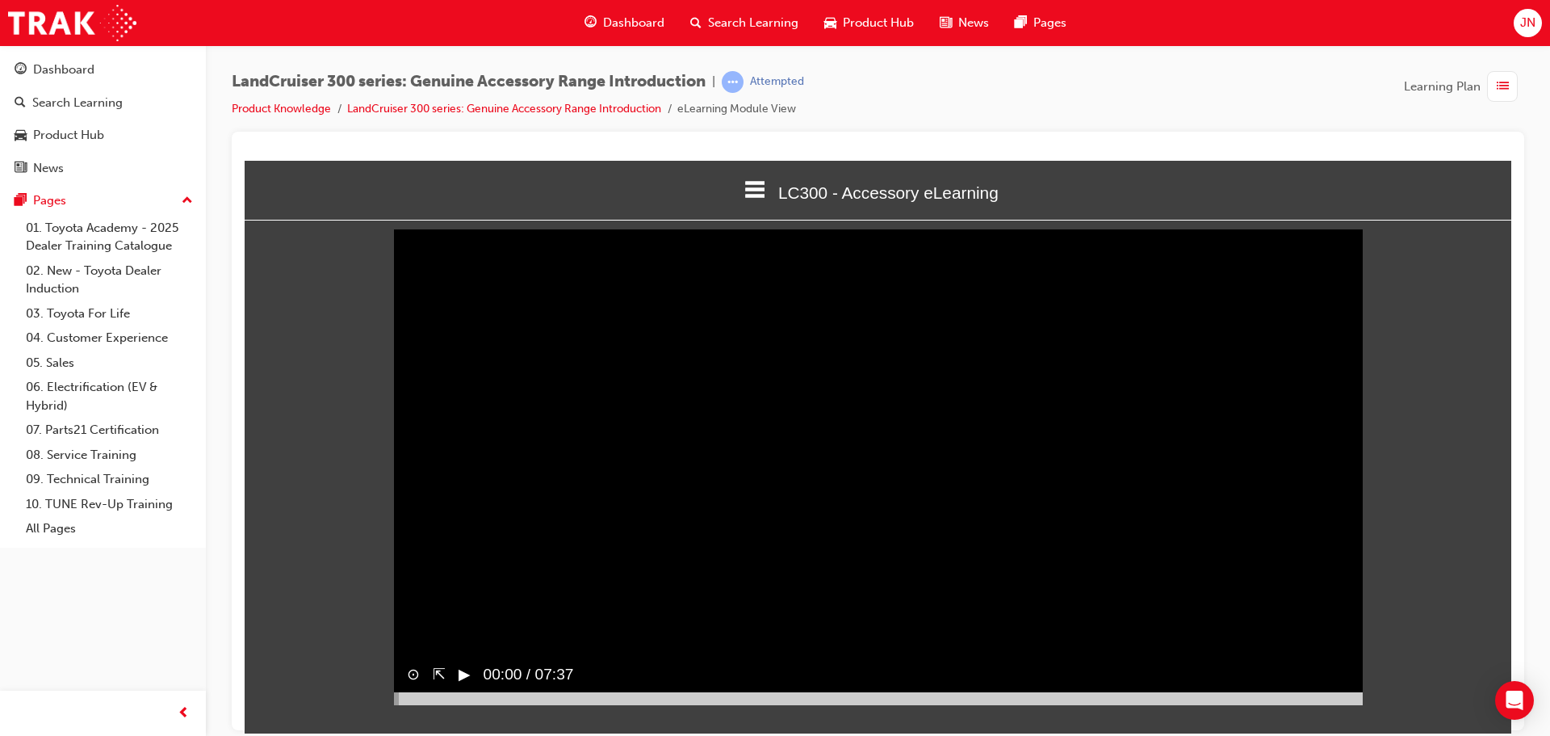
scroll to position [6, 0]
click at [632, 702] on div at bounding box center [878, 696] width 969 height 13
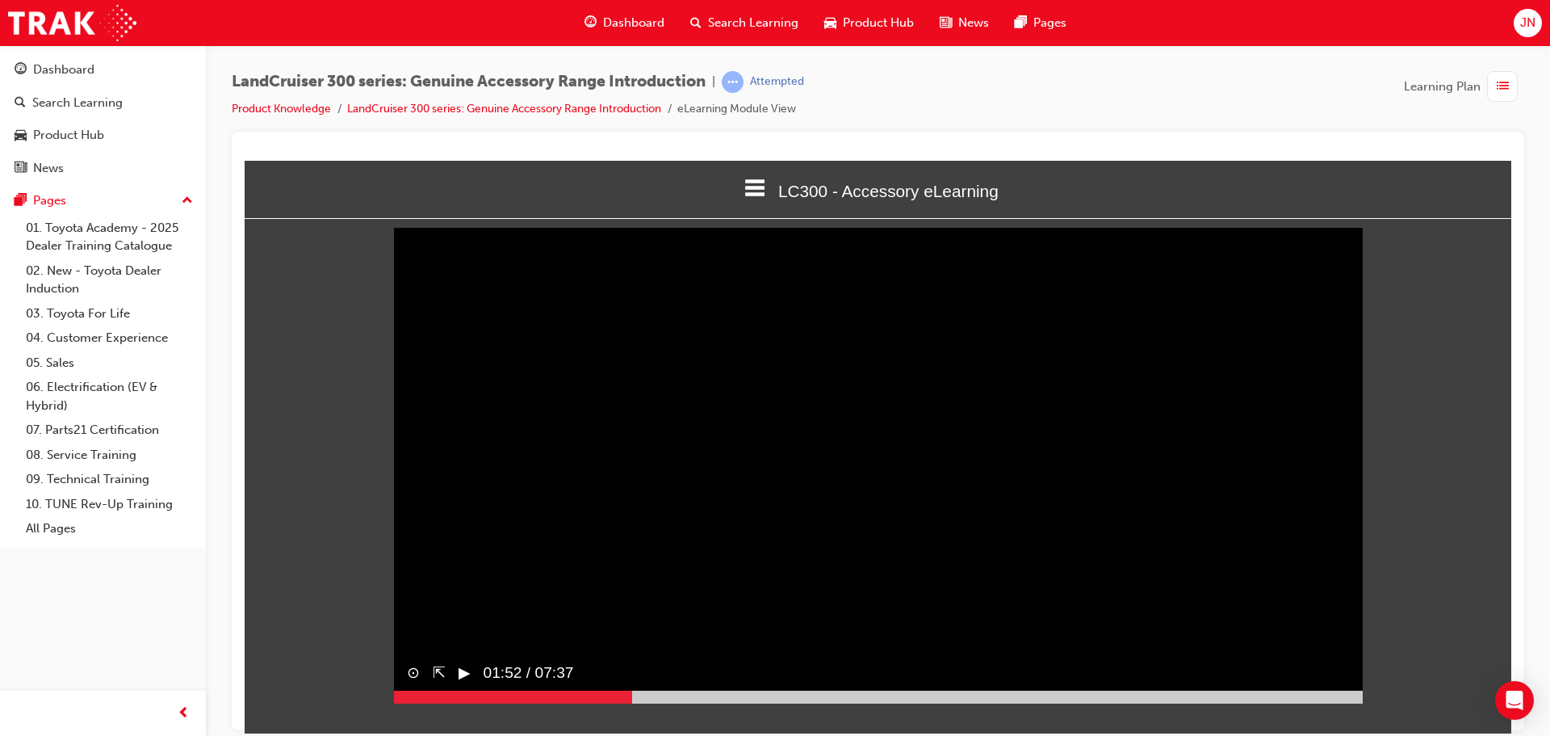
click at [686, 702] on div at bounding box center [878, 696] width 969 height 13
click at [461, 684] on button "▶︎" at bounding box center [465, 671] width 12 height 23
click at [604, 702] on div at bounding box center [540, 696] width 293 height 13
click at [653, 702] on div at bounding box center [878, 696] width 969 height 13
click at [617, 703] on div "⊙ ⇱ ▶︎ 02:02 / 07:37" at bounding box center [878, 678] width 969 height 49
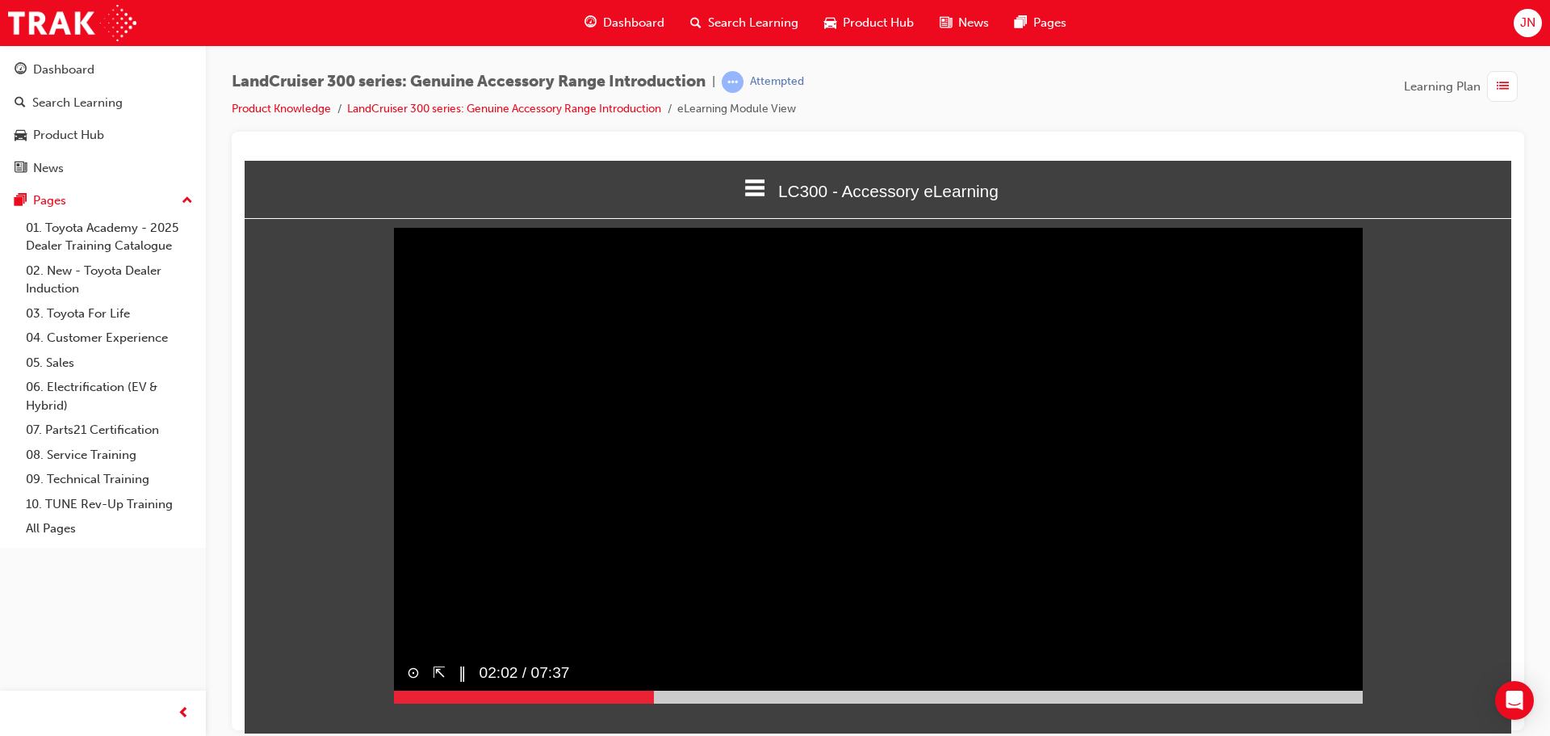
click at [587, 702] on div at bounding box center [524, 696] width 260 height 13
click at [476, 690] on span "01:31 / 07:37" at bounding box center [522, 672] width 103 height 36
click at [596, 702] on div at bounding box center [878, 696] width 969 height 13
click at [471, 684] on button "▶︎" at bounding box center [465, 671] width 12 height 23
click at [628, 702] on div at bounding box center [878, 696] width 969 height 13
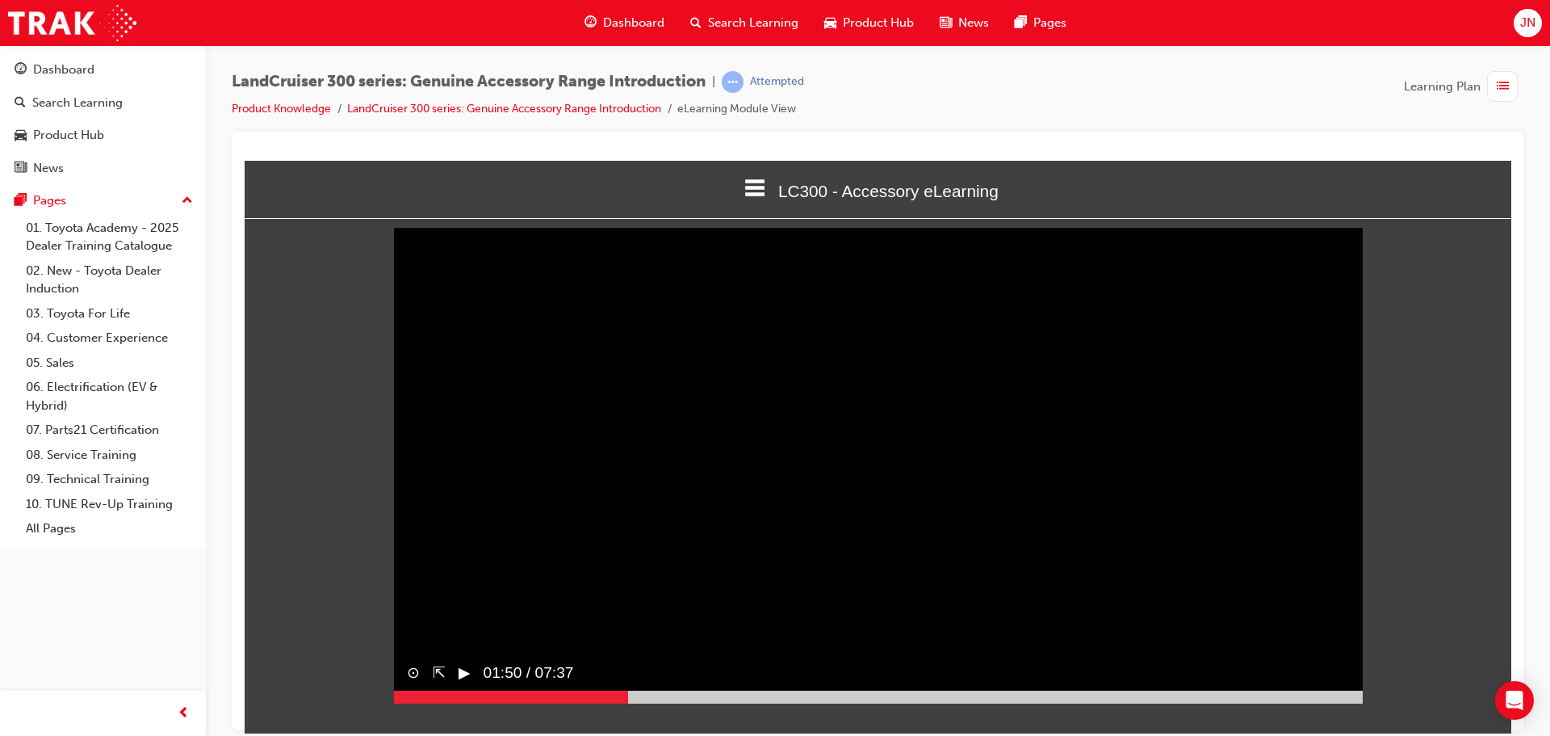
click at [660, 702] on div at bounding box center [878, 696] width 969 height 13
click at [631, 702] on div at bounding box center [527, 696] width 266 height 13
click at [827, 187] on span "LC300 - Accessory eLearning" at bounding box center [888, 190] width 220 height 19
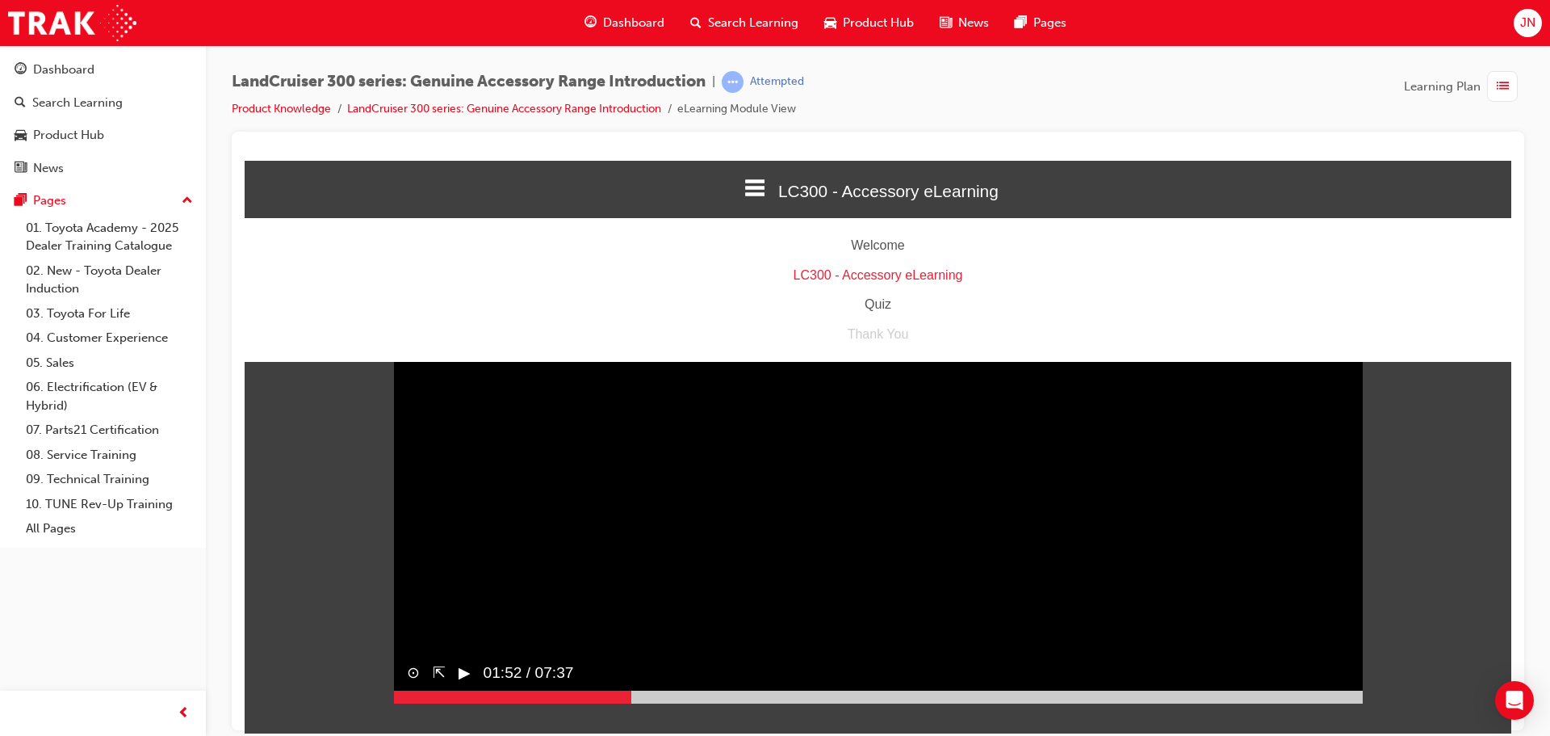
click at [880, 304] on div "Quiz" at bounding box center [878, 303] width 1267 height 23
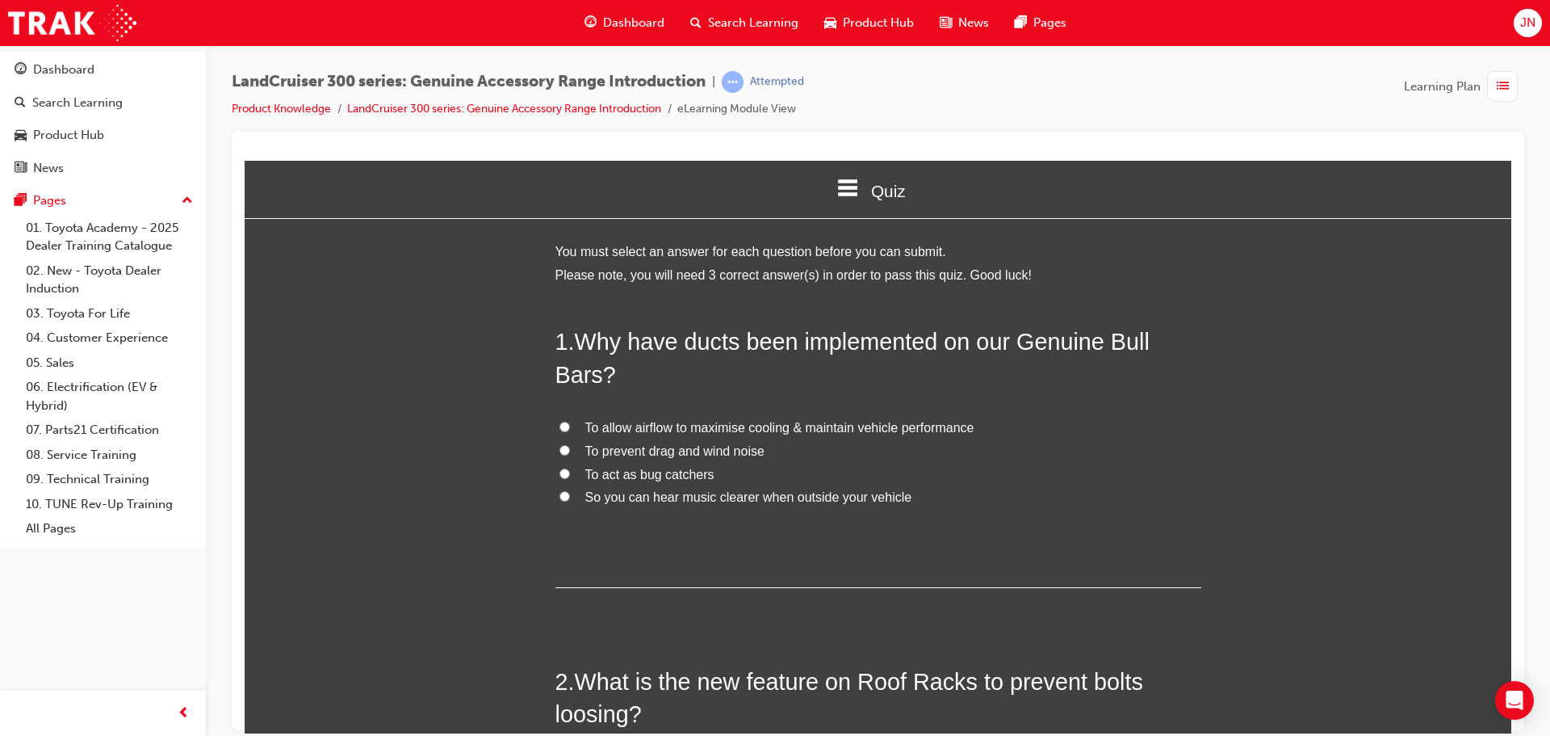
scroll to position [0, 0]
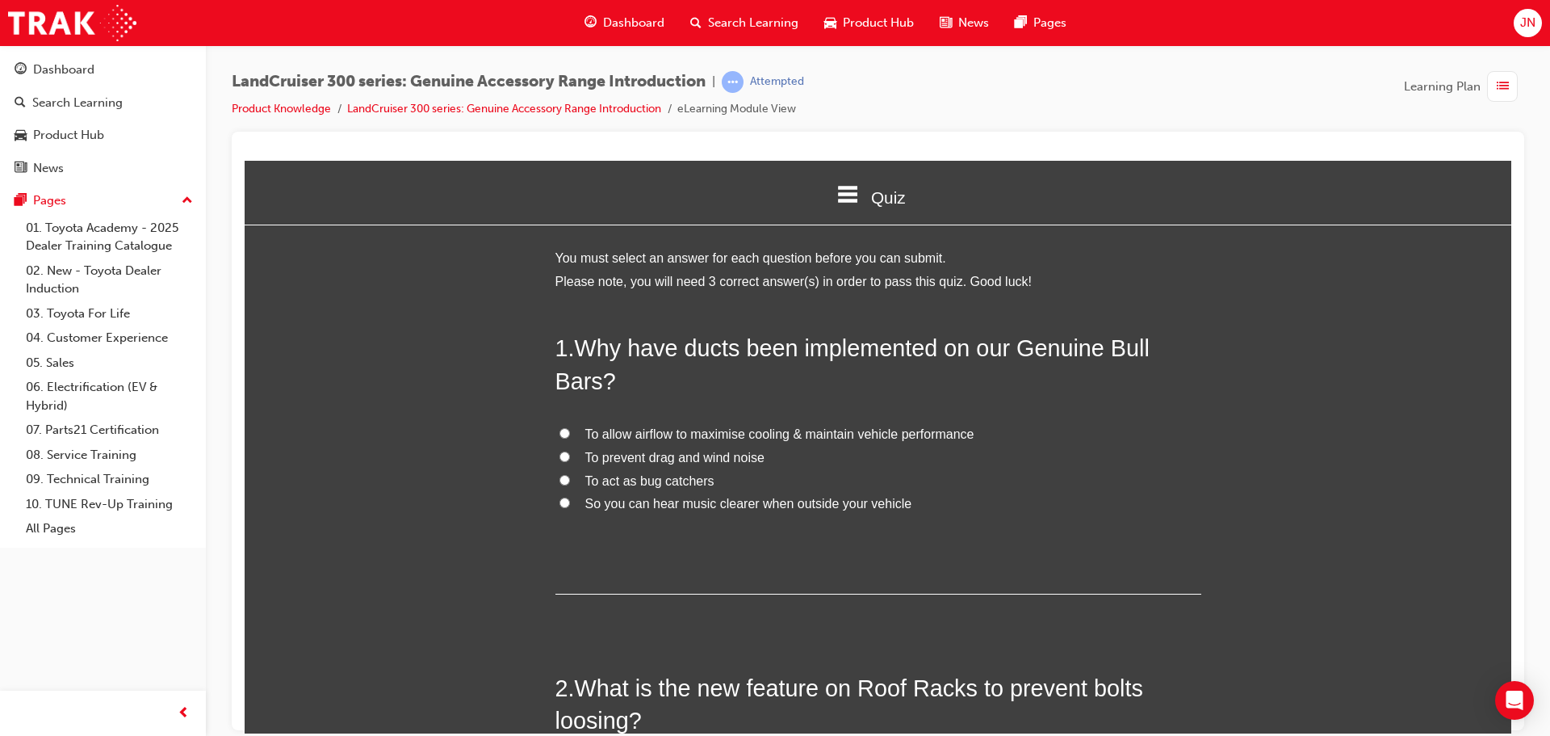
click at [755, 432] on span "To allow airflow to maximise cooling & maintain vehicle performance" at bounding box center [779, 433] width 389 height 14
click at [570, 432] on input "To allow airflow to maximise cooling & maintain vehicle performance" at bounding box center [565, 432] width 10 height 10
radio input "true"
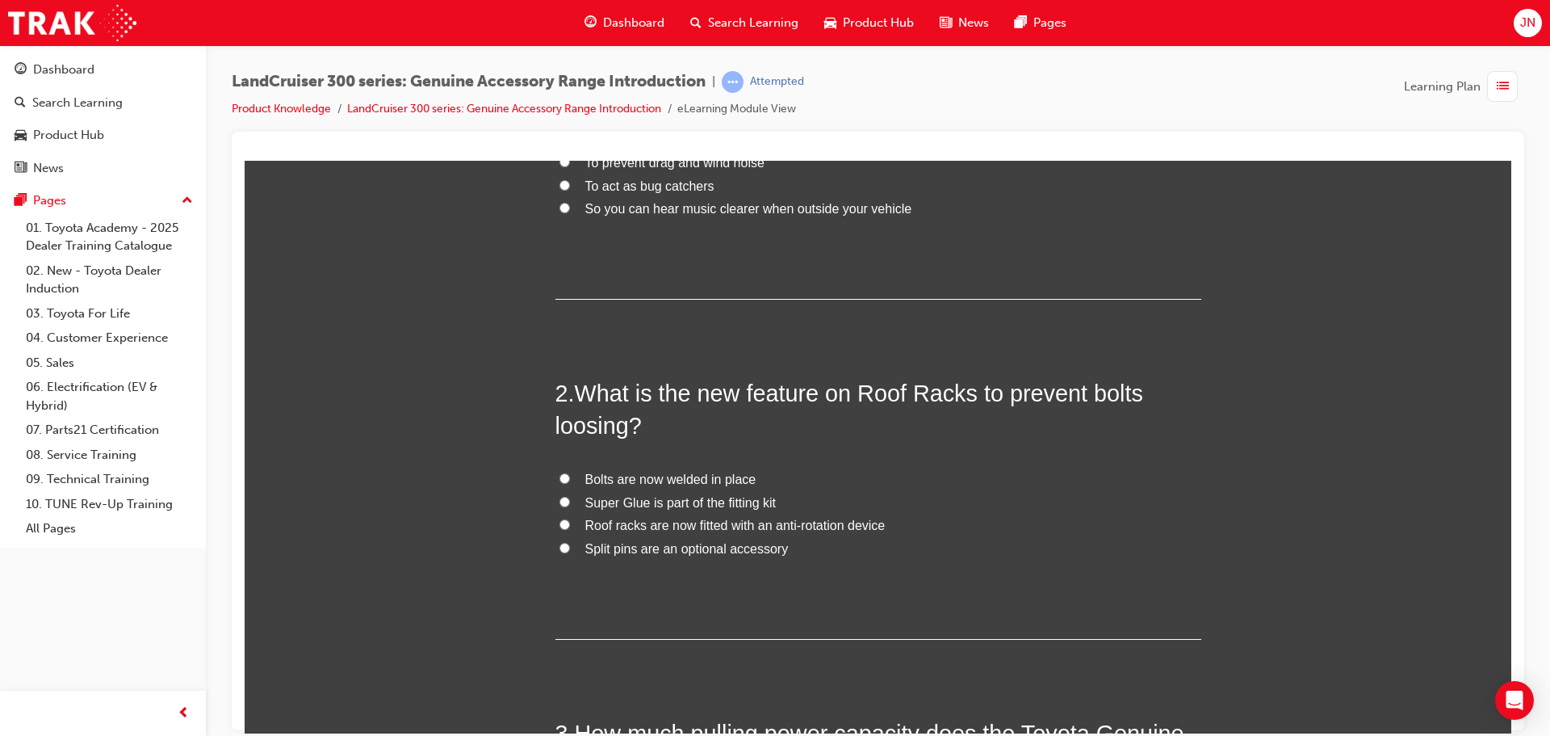
scroll to position [323, 0]
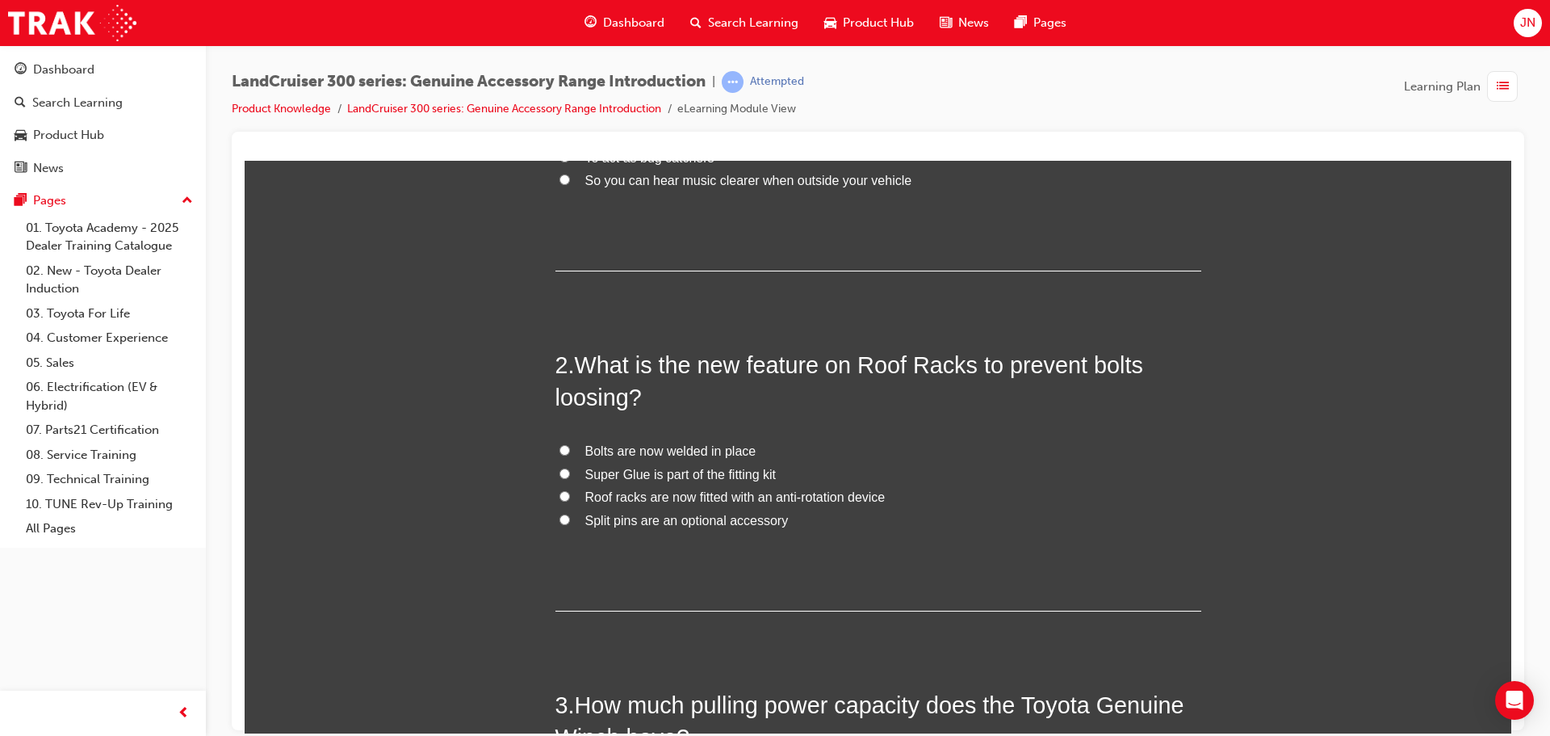
click at [710, 501] on span "Roof racks are now fitted with an anti-rotation device" at bounding box center [735, 496] width 300 height 14
click at [570, 501] on input "Roof racks are now fitted with an anti-rotation device" at bounding box center [565, 495] width 10 height 10
radio input "true"
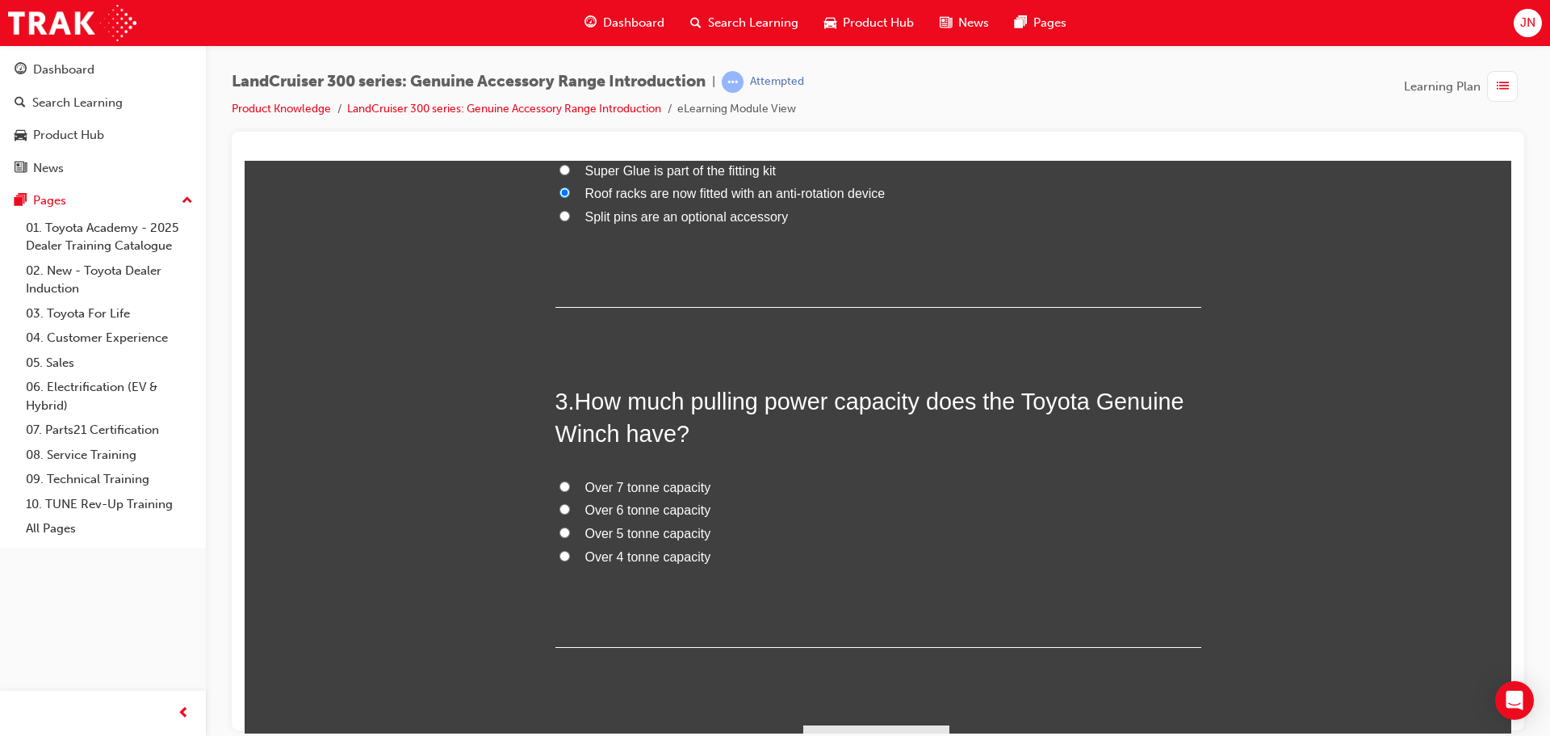
scroll to position [663, 0]
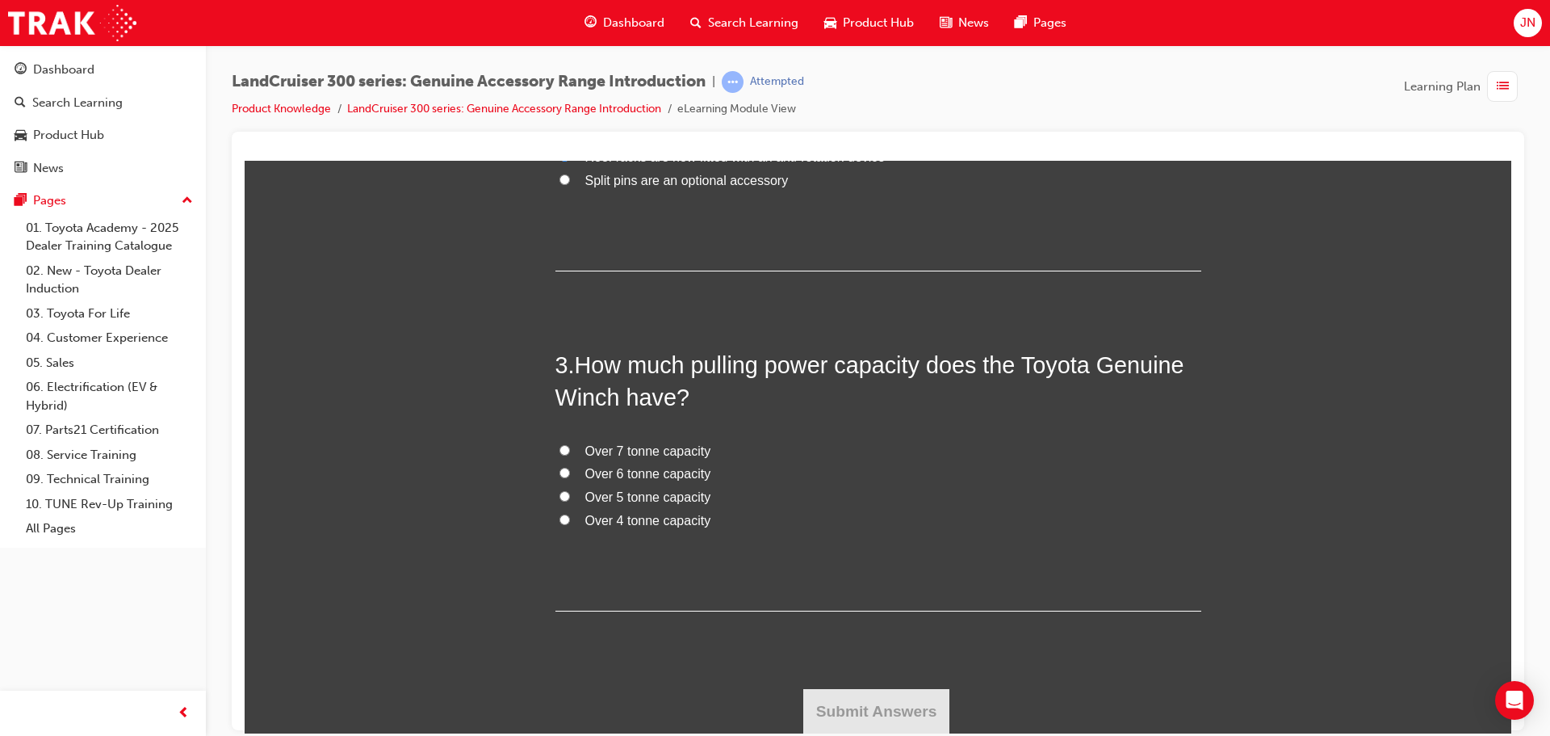
click at [631, 516] on span "Over 4 tonne capacity" at bounding box center [648, 520] width 126 height 14
click at [570, 516] on input "Over 4 tonne capacity" at bounding box center [565, 519] width 10 height 10
radio input "true"
click at [905, 712] on button "Submit Answers" at bounding box center [876, 710] width 147 height 45
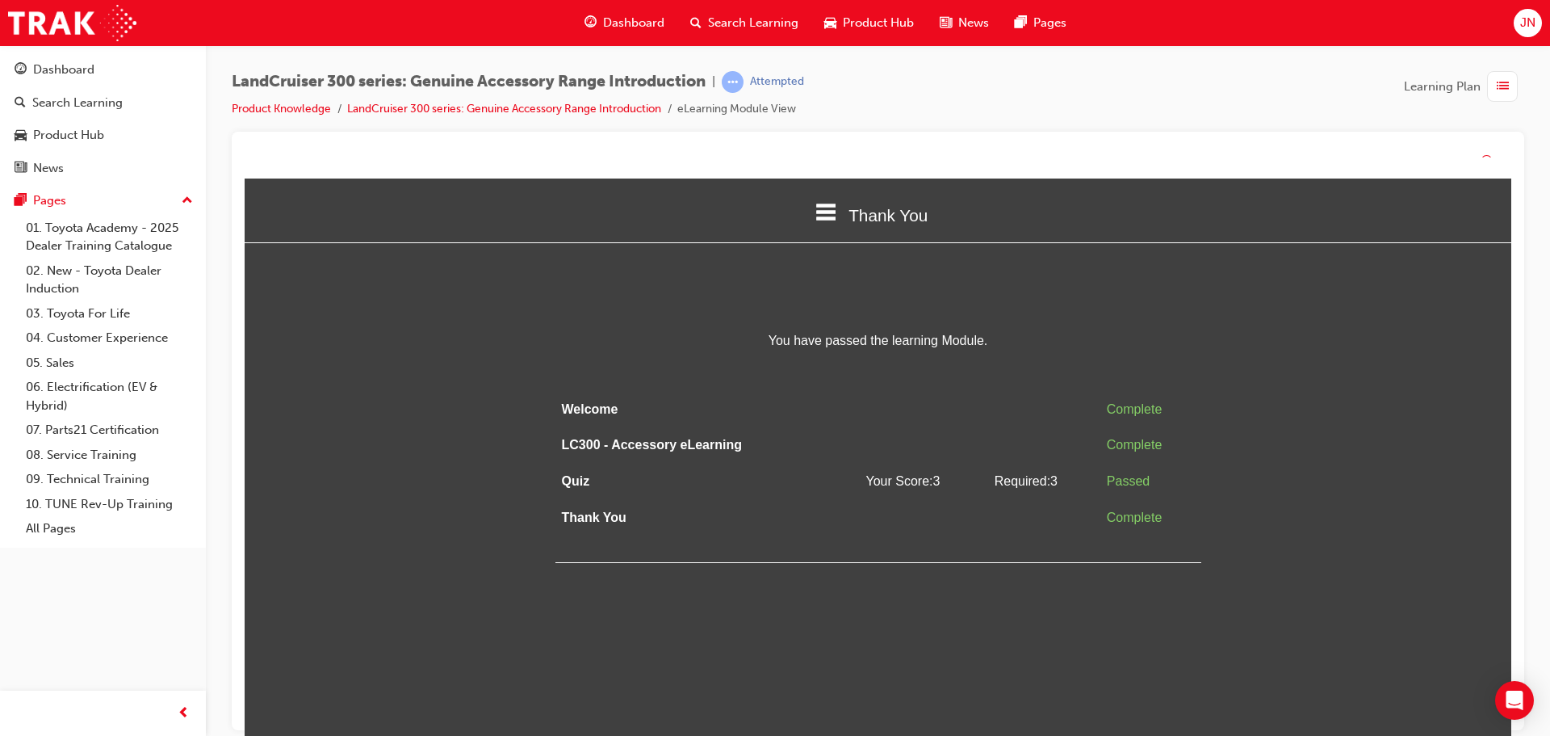
scroll to position [0, 0]
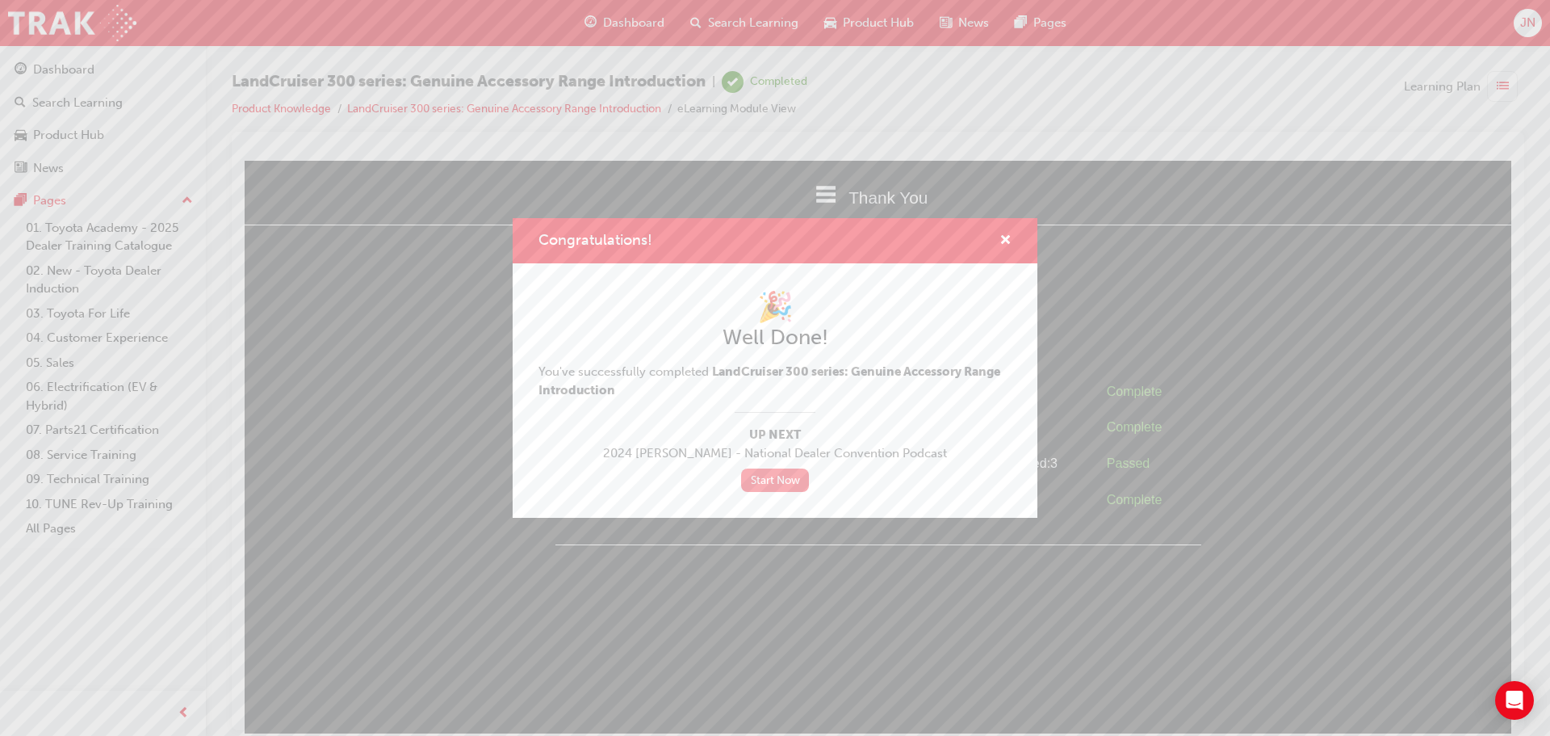
click at [770, 478] on link "Start Now" at bounding box center [775, 479] width 68 height 23
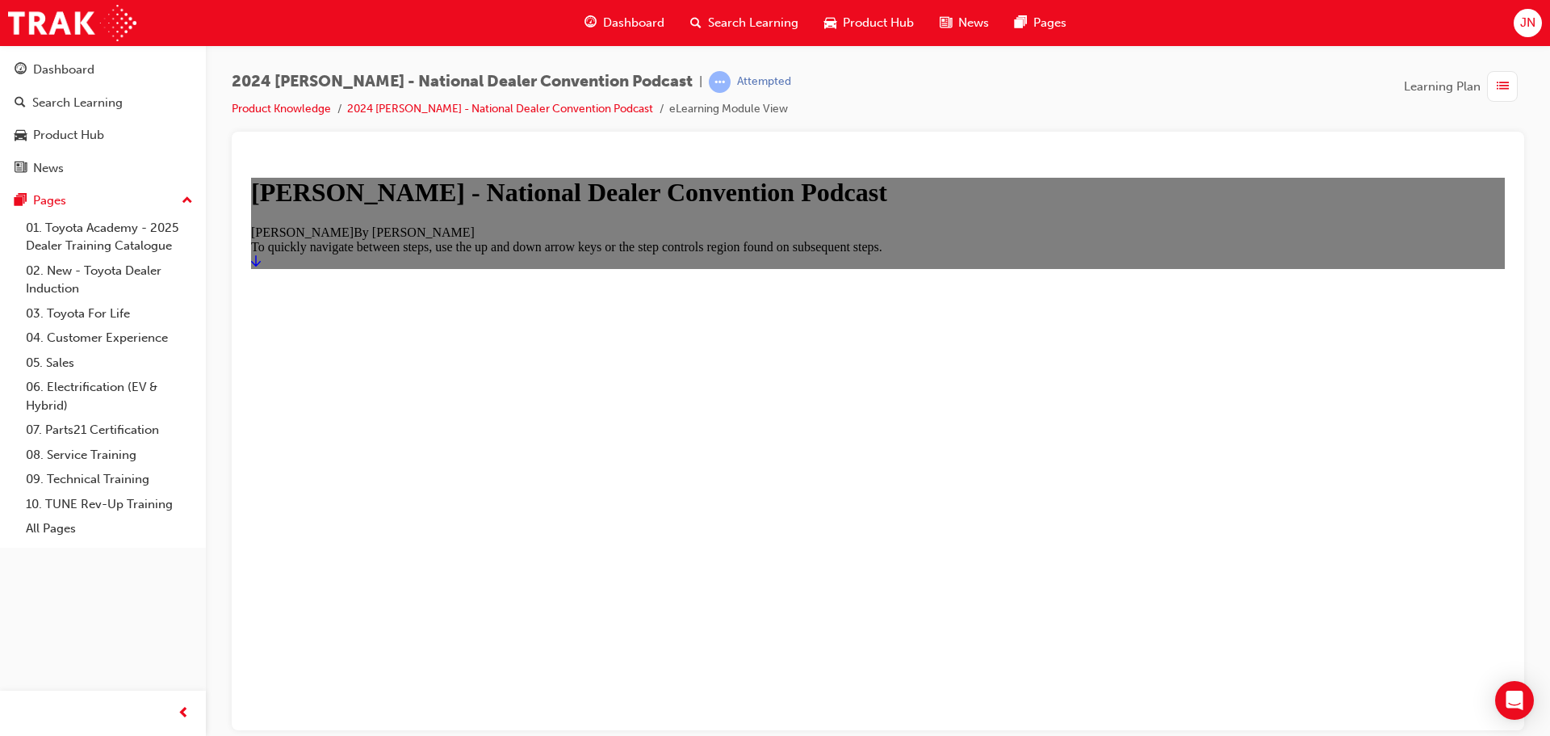
click at [261, 266] on icon "Start" at bounding box center [256, 260] width 10 height 13
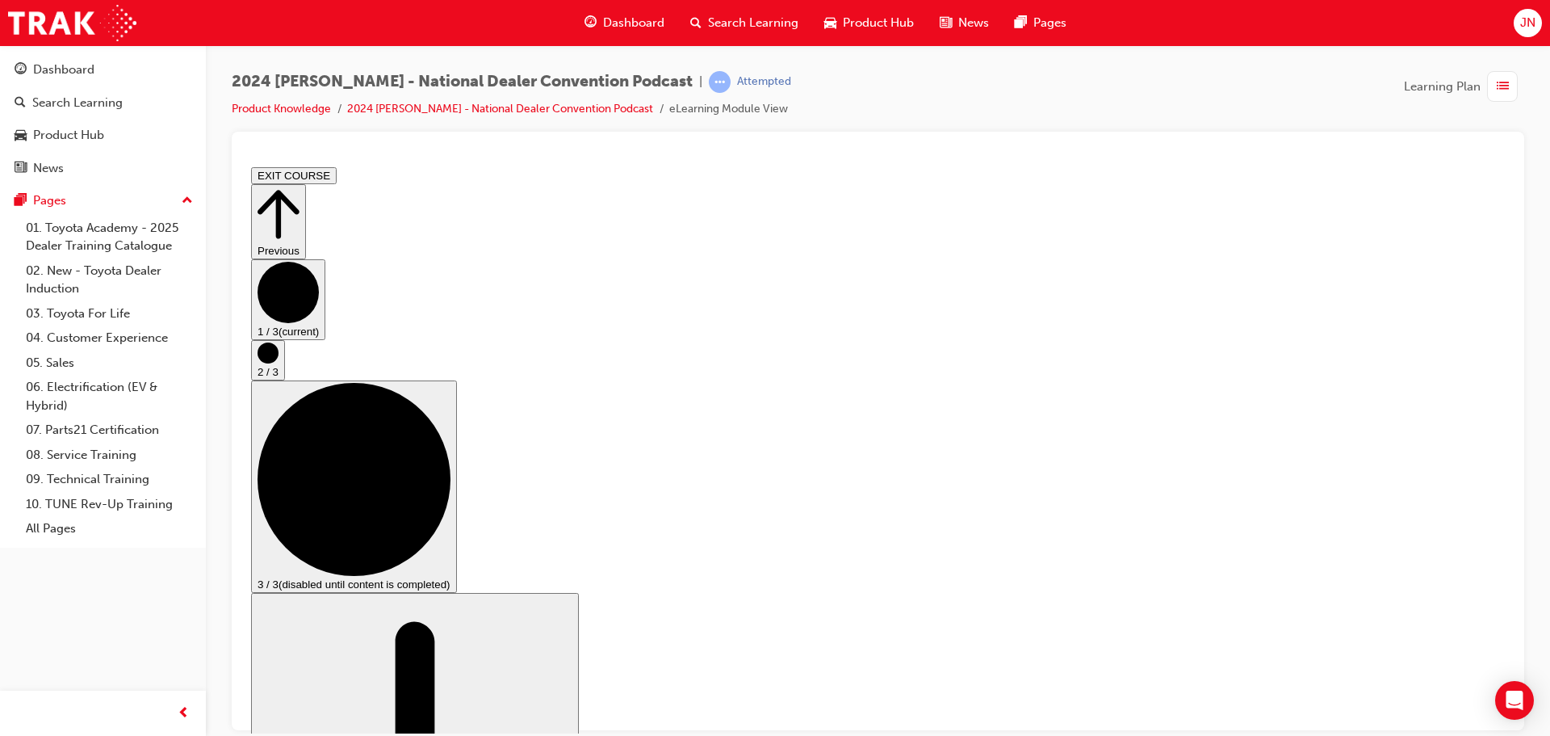
click at [279, 363] on circle "Step controls" at bounding box center [268, 352] width 21 height 21
